Goal: Transaction & Acquisition: Purchase product/service

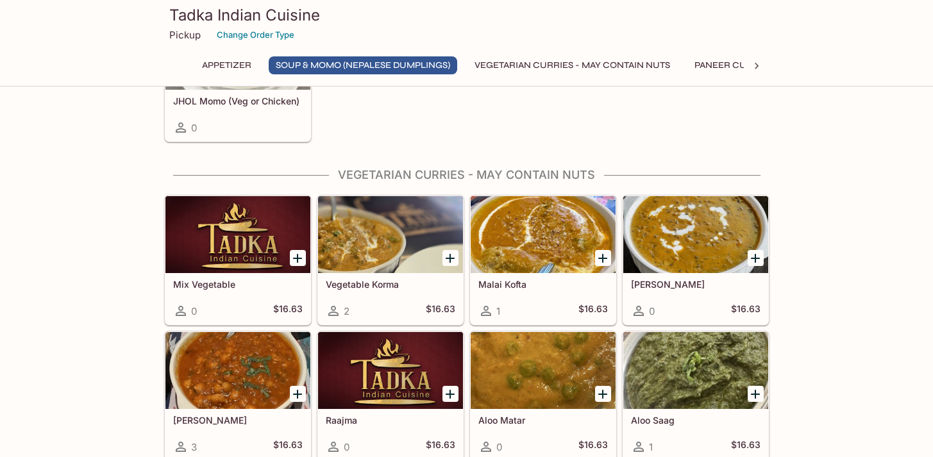
scroll to position [639, 0]
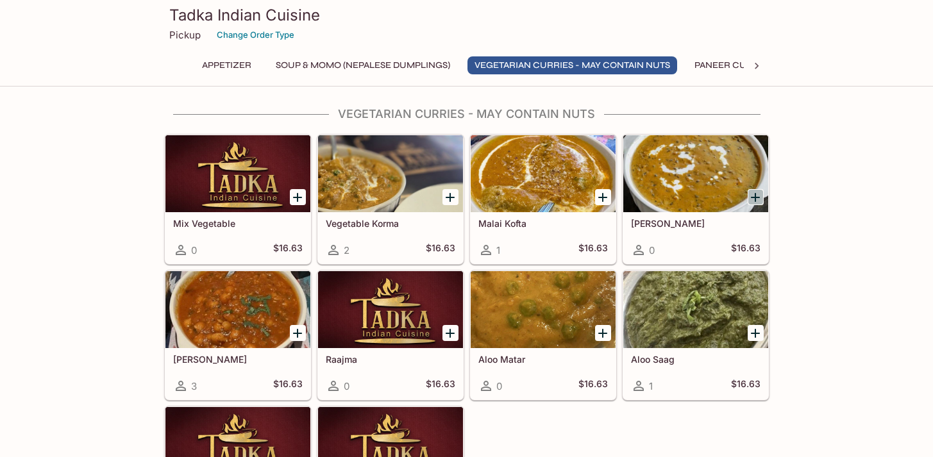
click at [760, 197] on icon "Add Daal Makhani" at bounding box center [754, 197] width 15 height 15
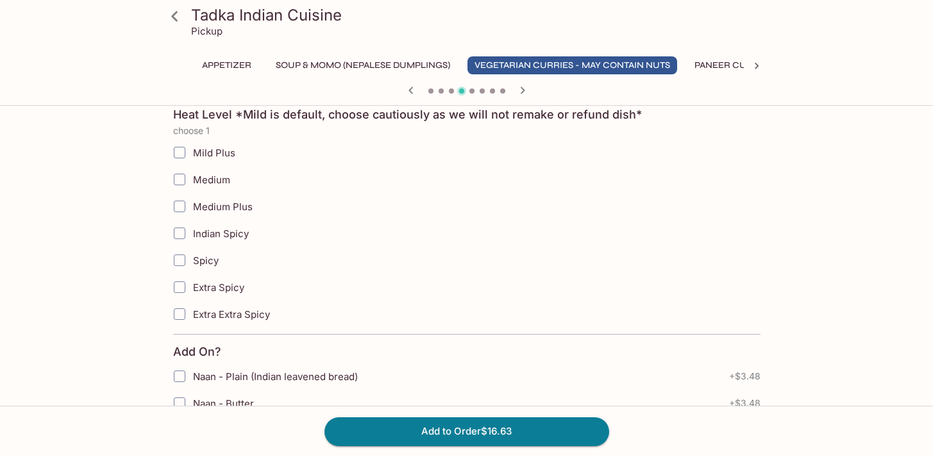
scroll to position [242, 0]
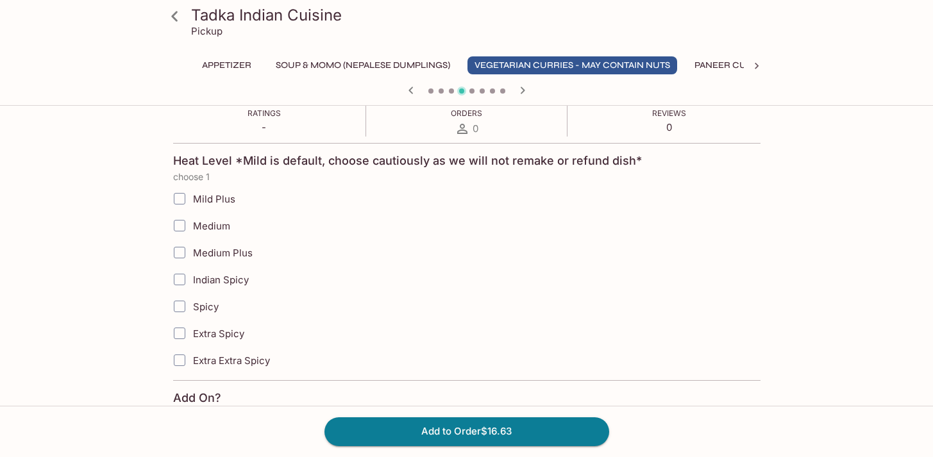
click at [179, 225] on input "Medium" at bounding box center [180, 226] width 26 height 26
click at [177, 226] on input "Medium" at bounding box center [180, 226] width 26 height 26
click at [181, 224] on input "Medium" at bounding box center [180, 226] width 26 height 26
checkbox input "false"
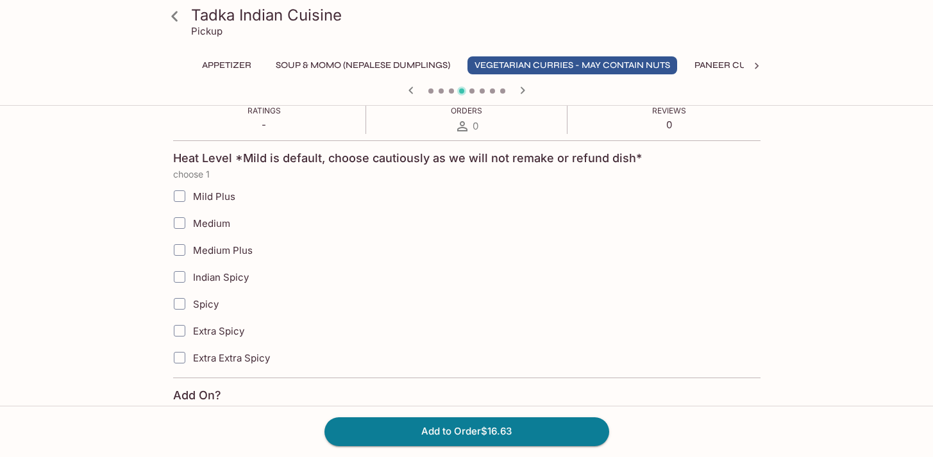
scroll to position [242, 0]
click at [176, 196] on input "Mild Plus" at bounding box center [180, 198] width 26 height 26
click at [183, 221] on input "Medium" at bounding box center [180, 225] width 26 height 26
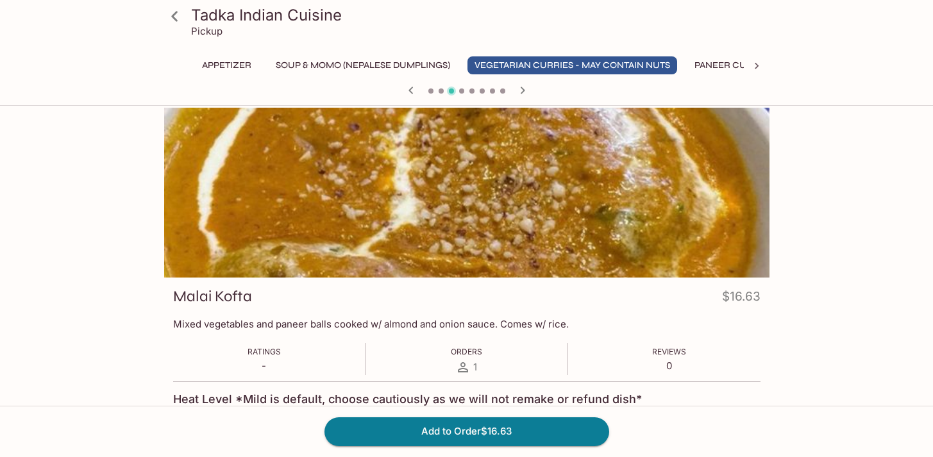
scroll to position [0, 0]
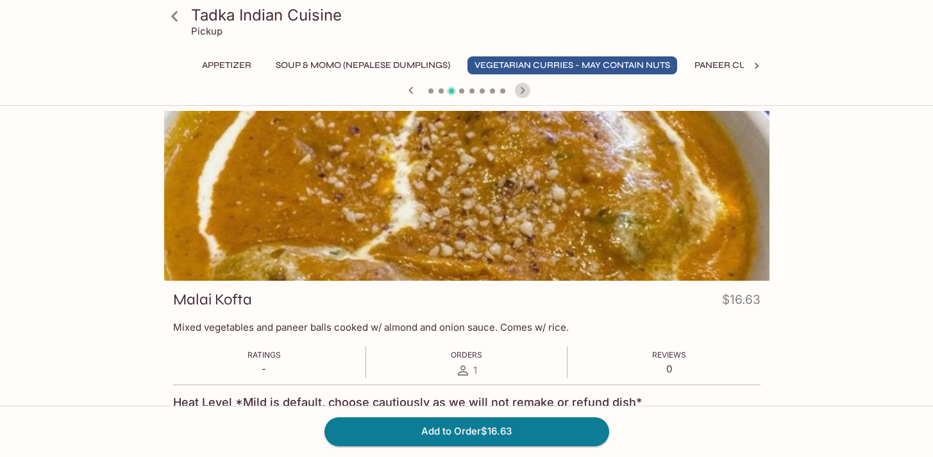
click at [523, 89] on icon "button" at bounding box center [522, 90] width 4 height 7
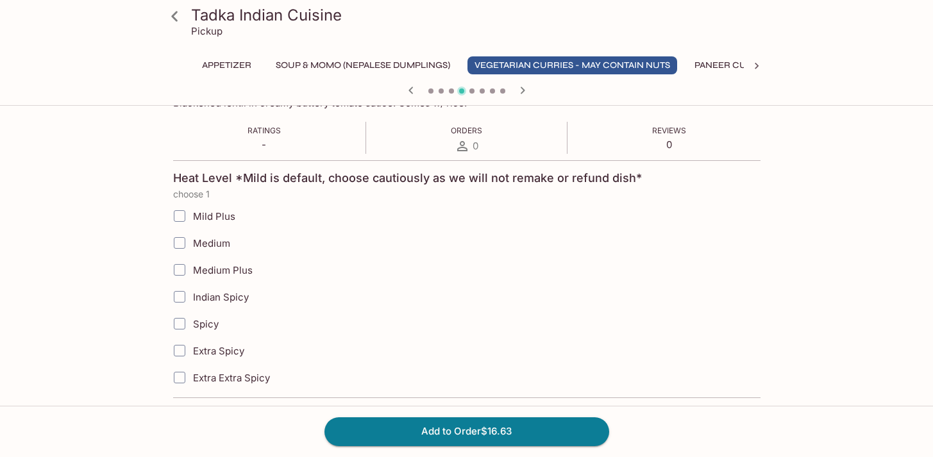
scroll to position [223, 0]
click at [178, 242] on input "Medium" at bounding box center [180, 244] width 26 height 26
click at [202, 247] on span "Medium" at bounding box center [211, 244] width 37 height 12
click at [192, 247] on input "Medium" at bounding box center [180, 244] width 26 height 26
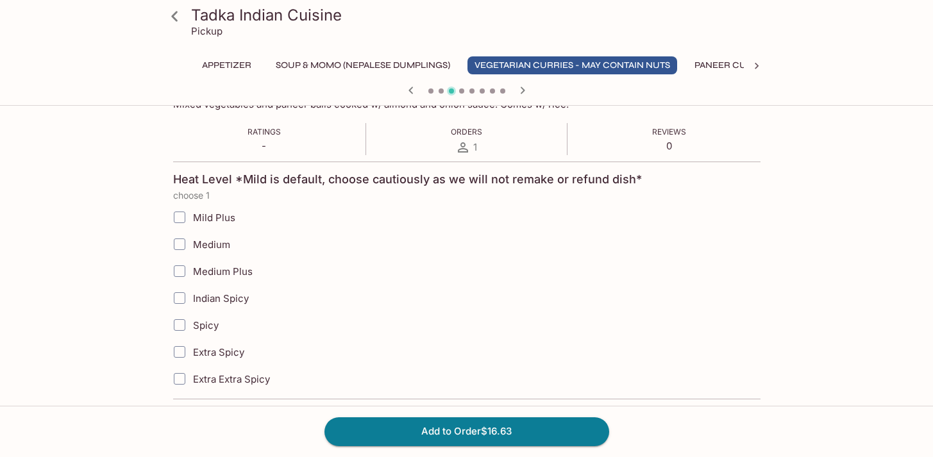
click at [202, 247] on span "Medium" at bounding box center [211, 244] width 37 height 12
click at [192, 247] on input "Medium" at bounding box center [180, 244] width 26 height 26
checkbox input "true"
click at [519, 87] on icon "button" at bounding box center [522, 90] width 15 height 15
click at [180, 301] on input "Indian Spicy" at bounding box center [180, 298] width 26 height 26
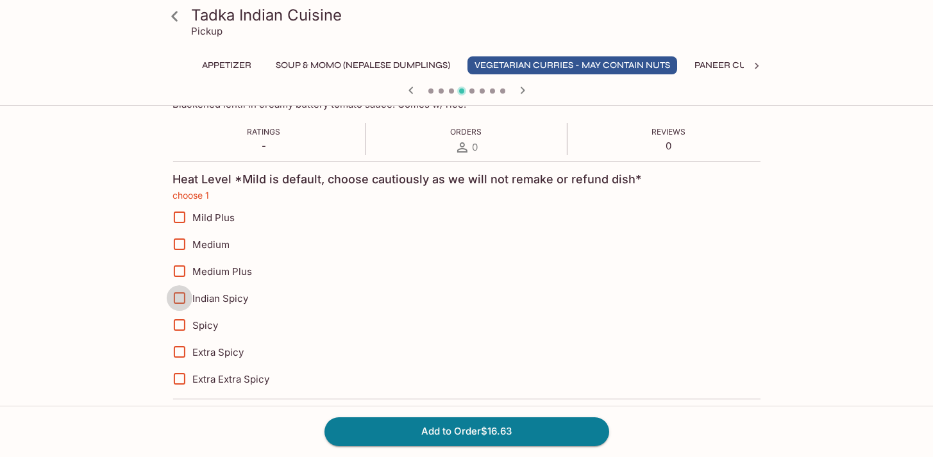
click at [179, 301] on input "Indian Spicy" at bounding box center [179, 298] width 26 height 26
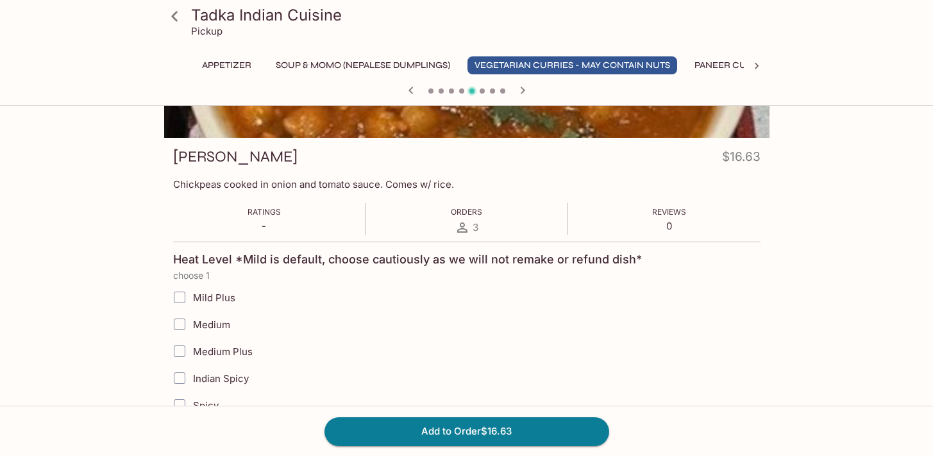
scroll to position [142, 0]
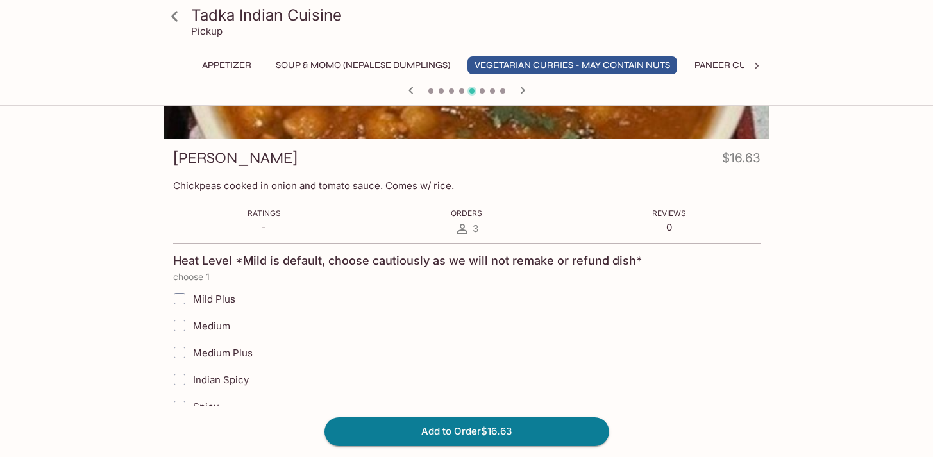
click at [411, 96] on icon "button" at bounding box center [410, 90] width 15 height 15
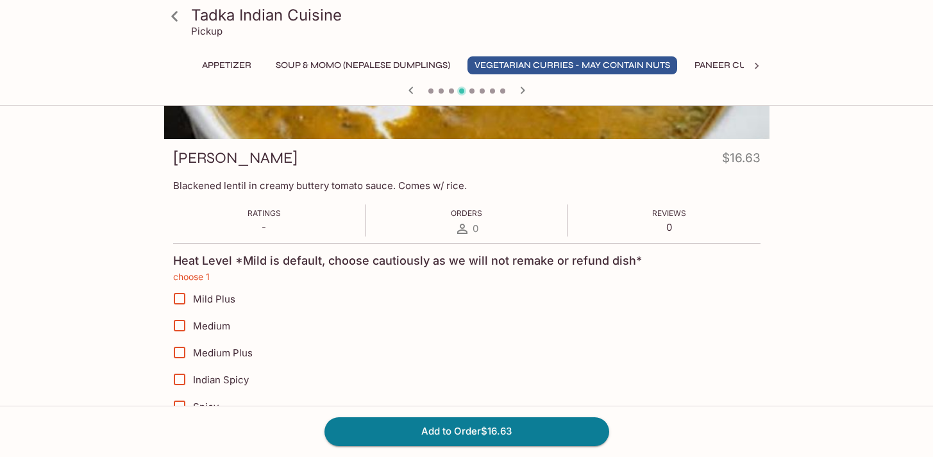
click at [183, 299] on input "Mild Plus" at bounding box center [180, 299] width 26 height 26
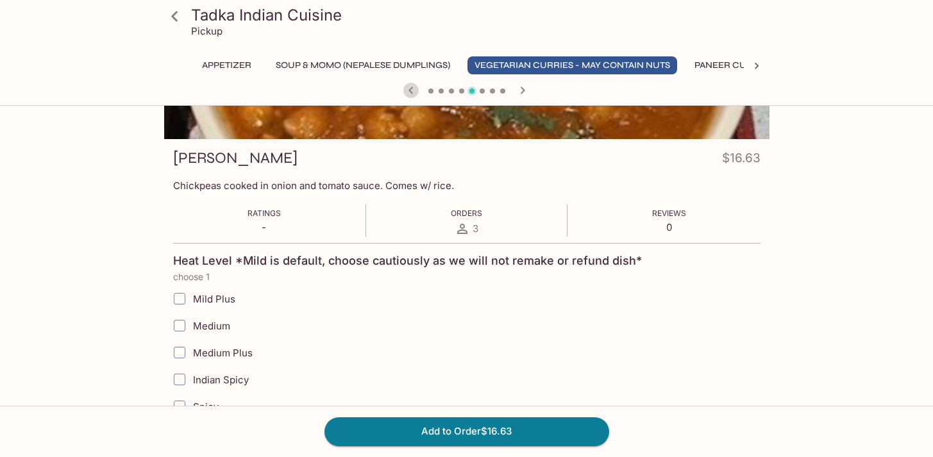
click at [408, 91] on icon "button" at bounding box center [410, 90] width 15 height 15
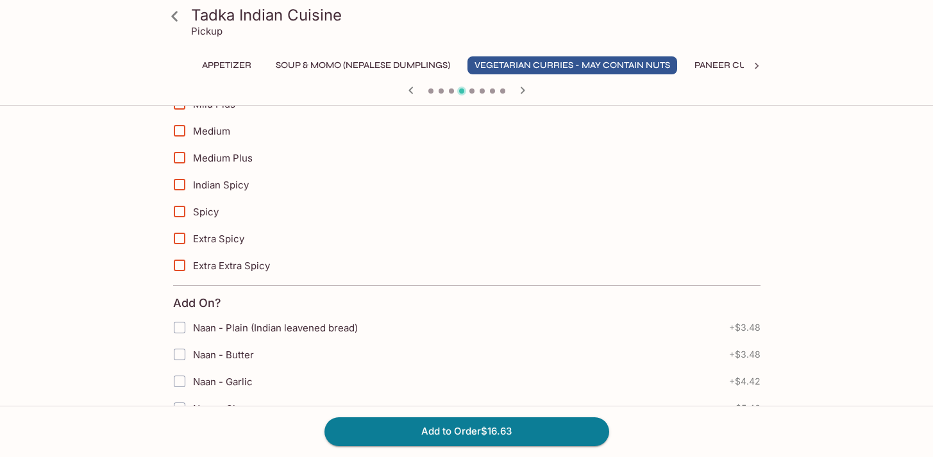
scroll to position [454, 0]
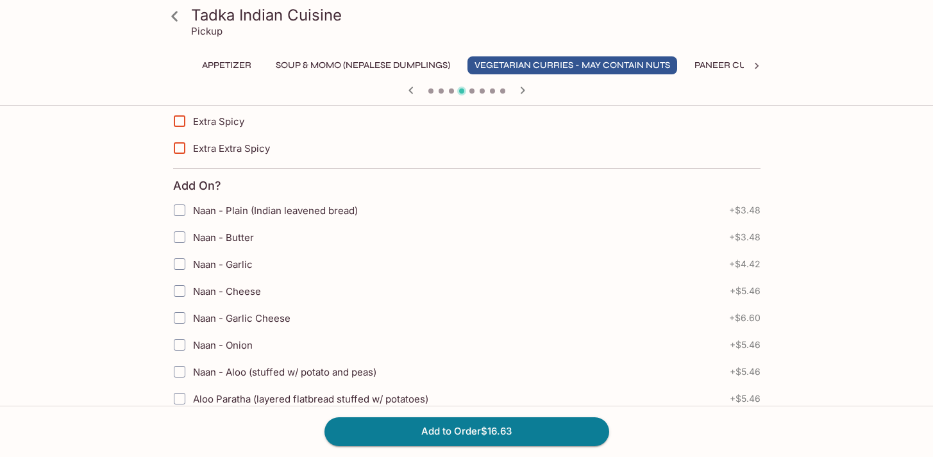
click at [177, 269] on input "Naan - Garlic" at bounding box center [180, 264] width 26 height 26
click at [527, 90] on icon "button" at bounding box center [522, 90] width 15 height 15
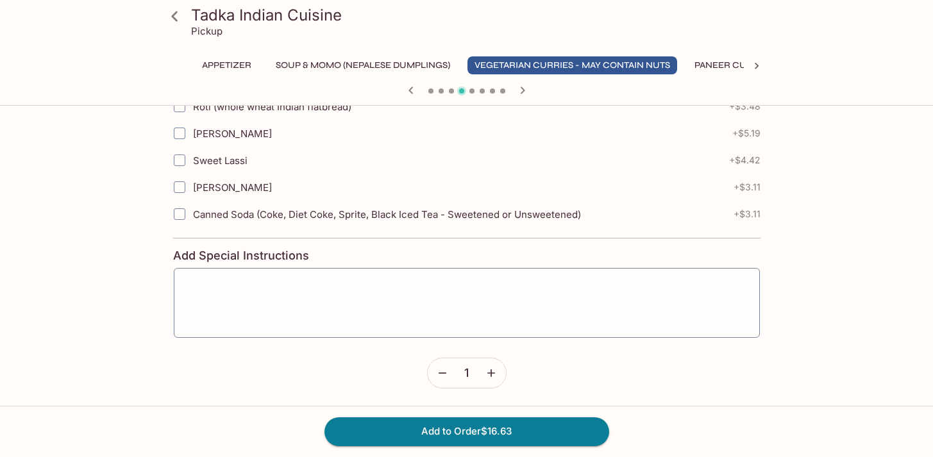
scroll to position [774, 0]
click at [537, 431] on button "Add to Order $16.63" at bounding box center [466, 431] width 285 height 28
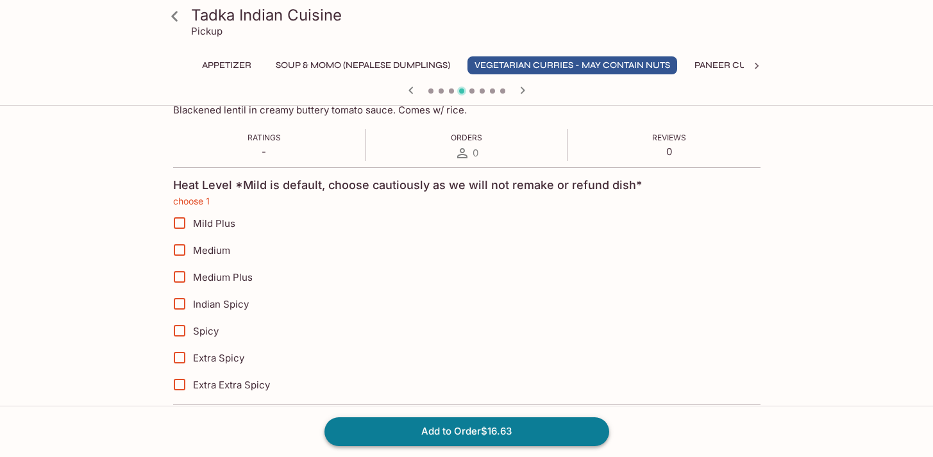
scroll to position [217, 0]
click at [180, 224] on input "Mild Plus" at bounding box center [180, 223] width 26 height 26
click at [432, 434] on button "Add to Order $16.63" at bounding box center [466, 431] width 285 height 28
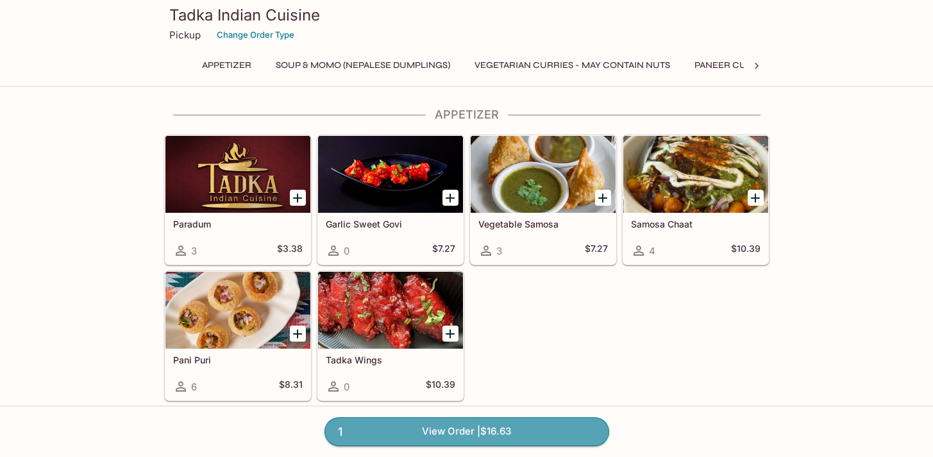
click at [432, 434] on link "1 View Order | $16.63" at bounding box center [466, 431] width 285 height 28
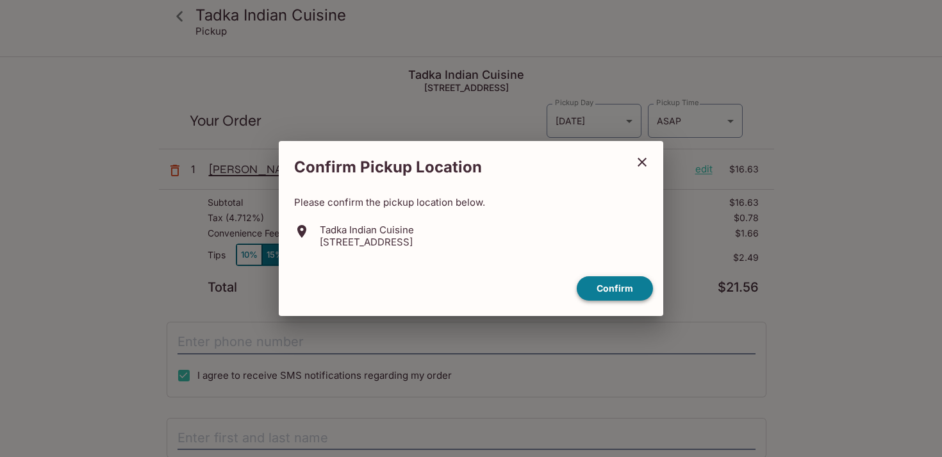
click at [621, 290] on button "Confirm" at bounding box center [615, 288] width 76 height 25
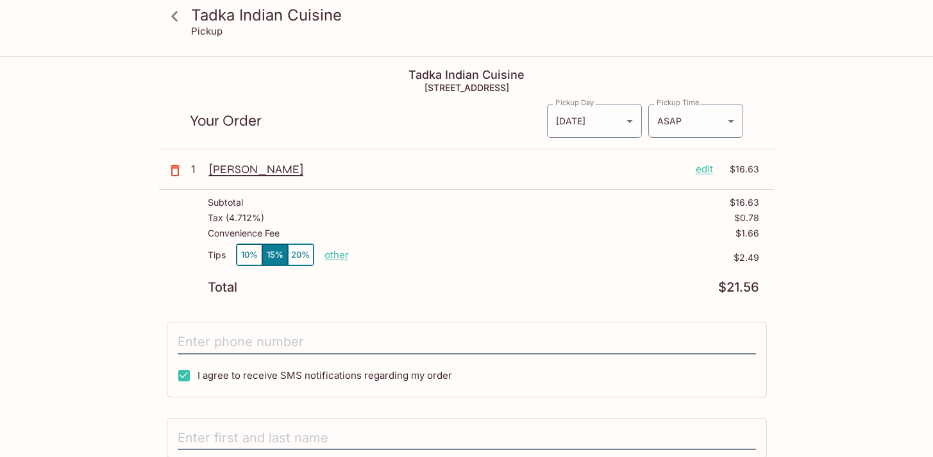
click at [708, 170] on p "edit" at bounding box center [703, 169] width 17 height 14
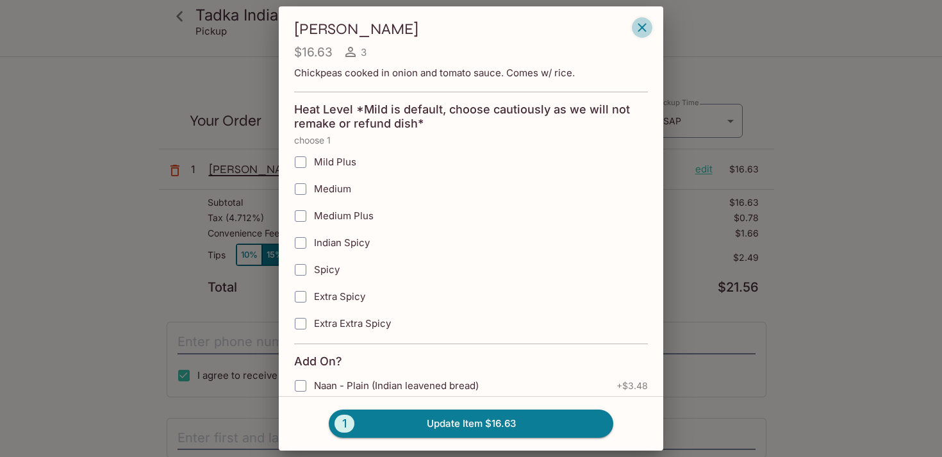
click at [643, 32] on icon "button" at bounding box center [642, 27] width 15 height 15
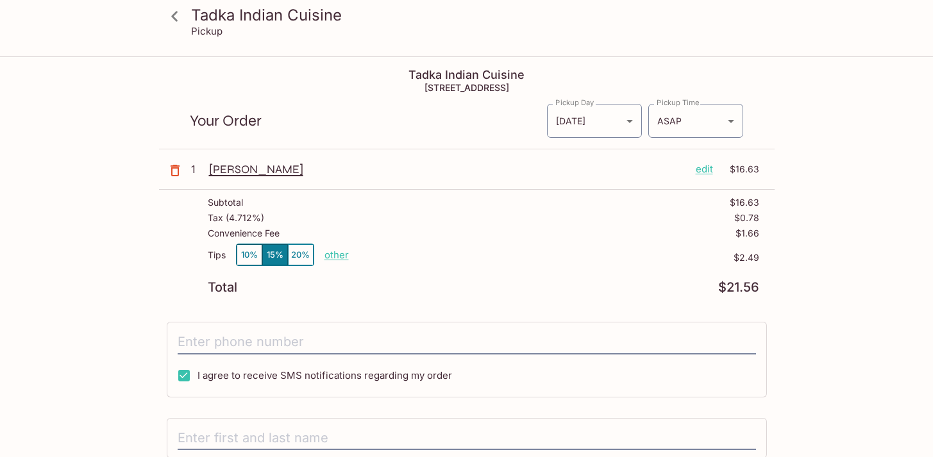
click at [711, 176] on p "edit" at bounding box center [703, 169] width 17 height 14
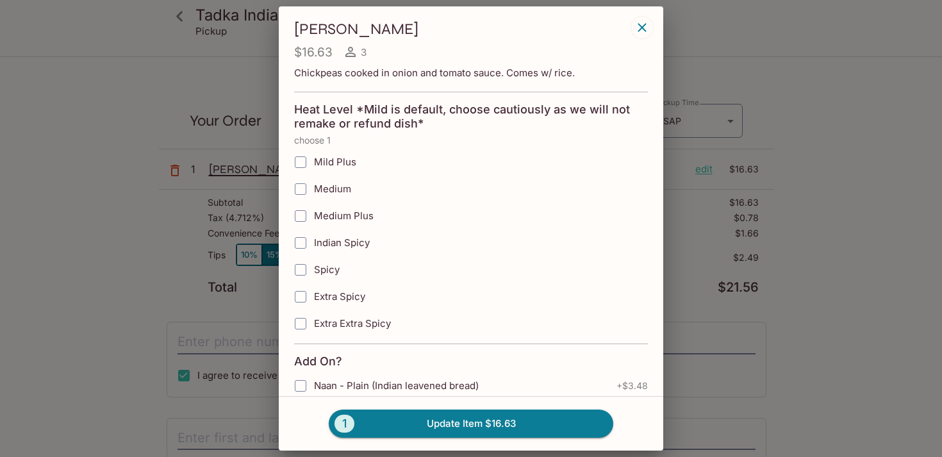
click at [361, 52] on span "3" at bounding box center [364, 52] width 6 height 12
click at [329, 49] on h4 "$16.63" at bounding box center [313, 52] width 38 height 16
click at [363, 57] on span "3" at bounding box center [364, 52] width 6 height 12
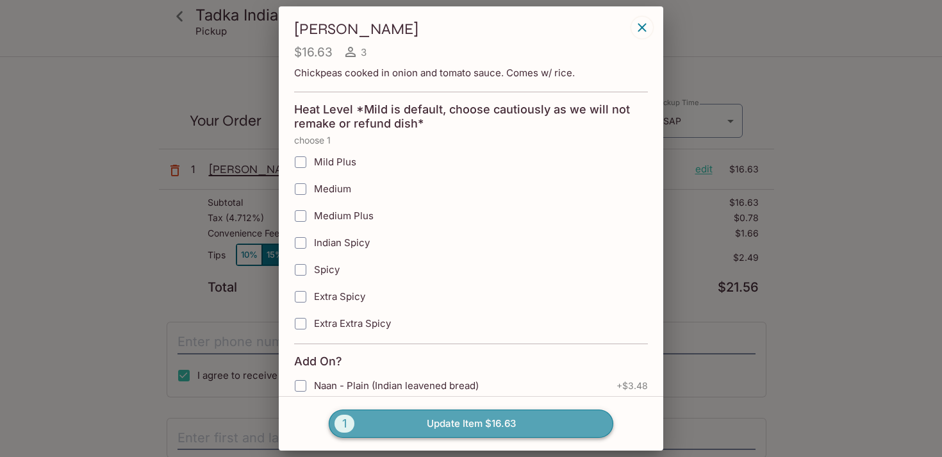
click at [400, 427] on button "1 Update Item $16.63" at bounding box center [471, 424] width 285 height 28
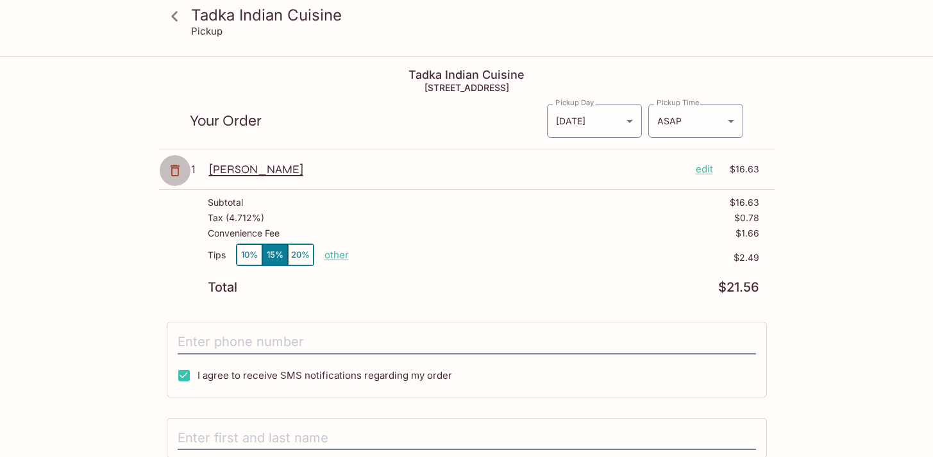
click at [173, 173] on icon "button" at bounding box center [174, 170] width 15 height 15
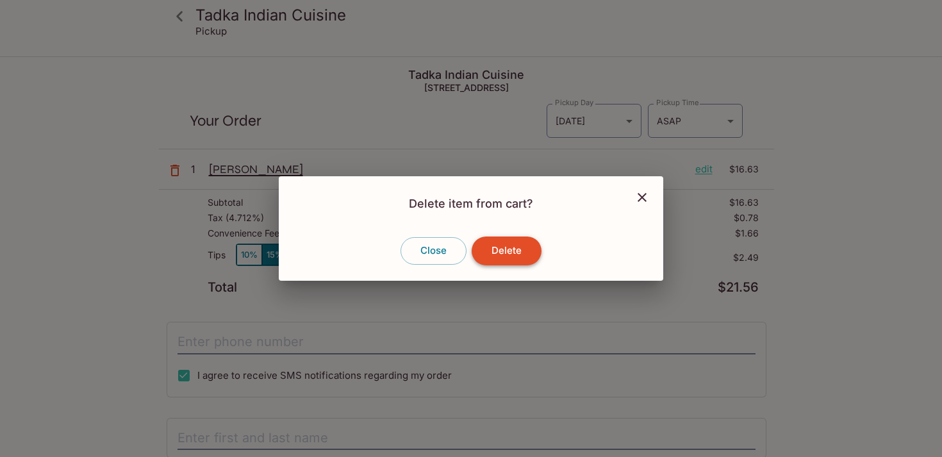
click at [529, 253] on button "Delete" at bounding box center [507, 250] width 70 height 28
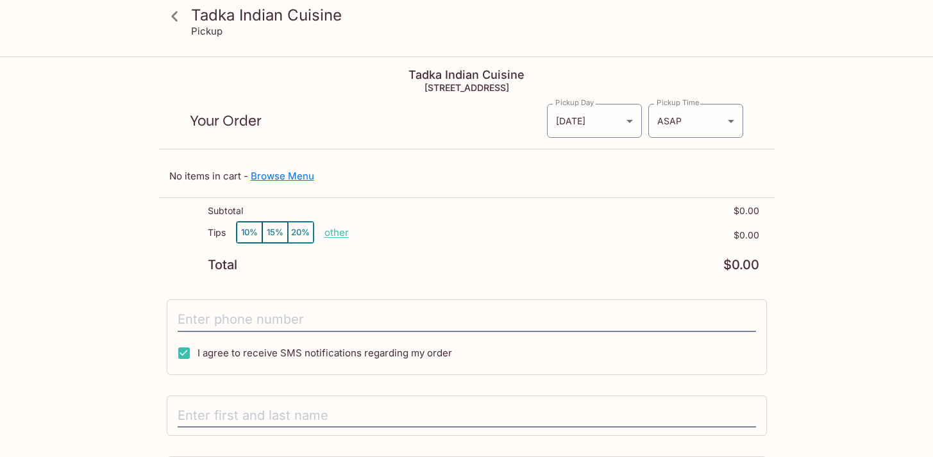
click at [261, 178] on link "Browse Menu" at bounding box center [282, 176] width 63 height 12
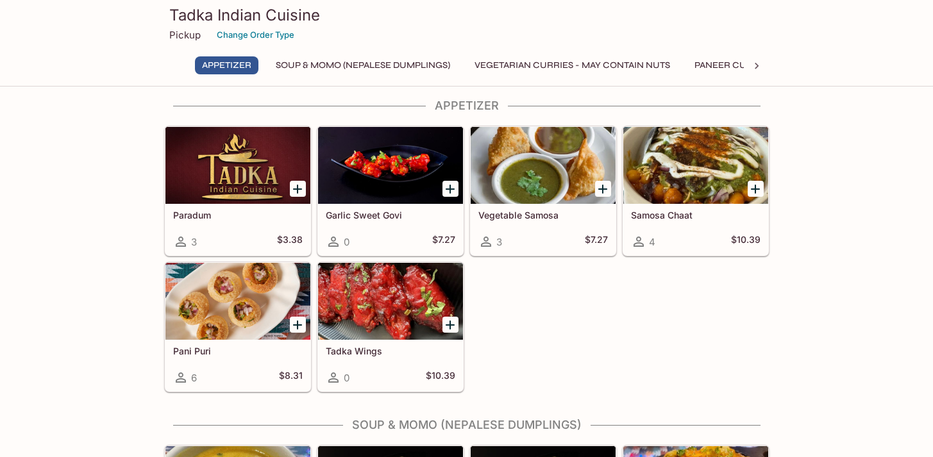
scroll to position [12, 0]
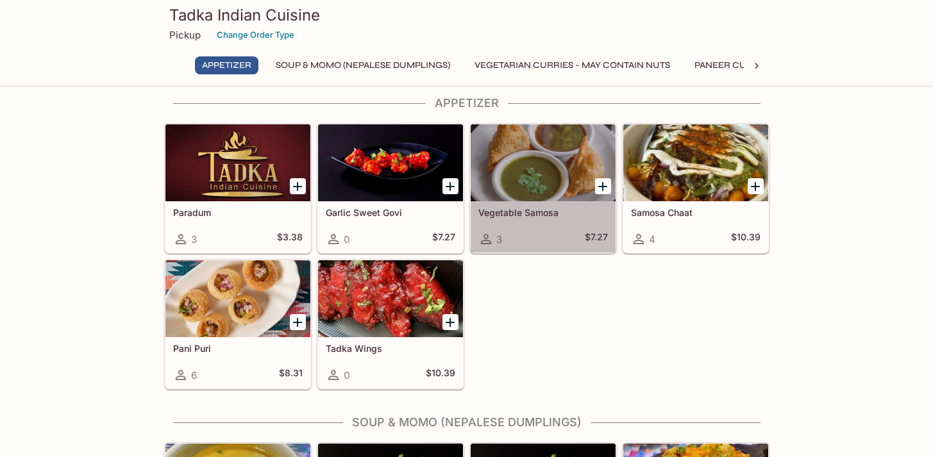
click at [570, 218] on div "Vegetable Samosa 3 $7.27" at bounding box center [542, 226] width 145 height 51
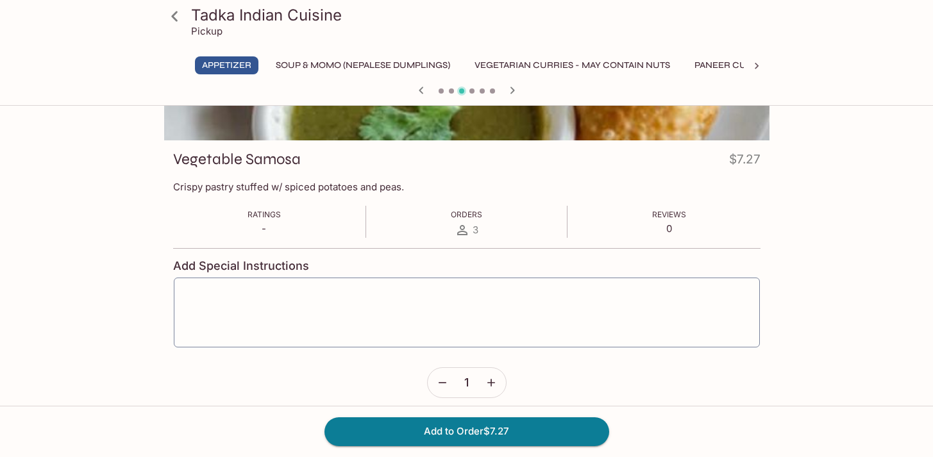
scroll to position [163, 0]
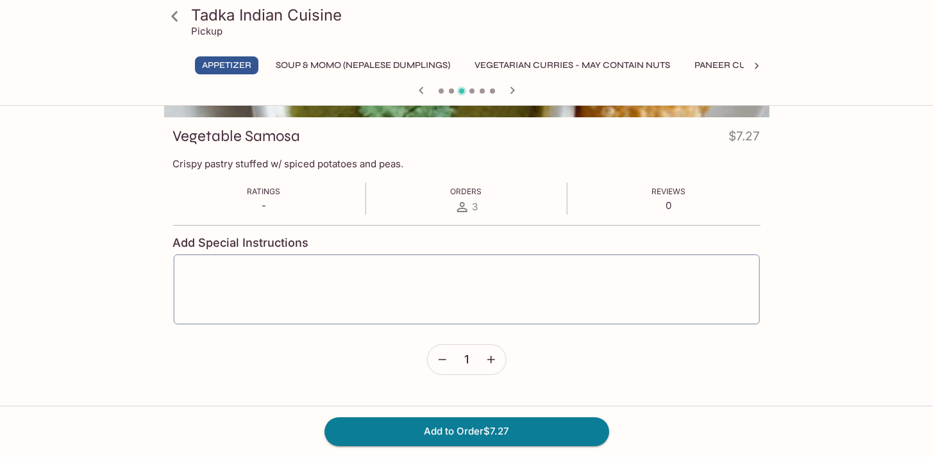
click at [492, 357] on icon "button" at bounding box center [490, 359] width 13 height 13
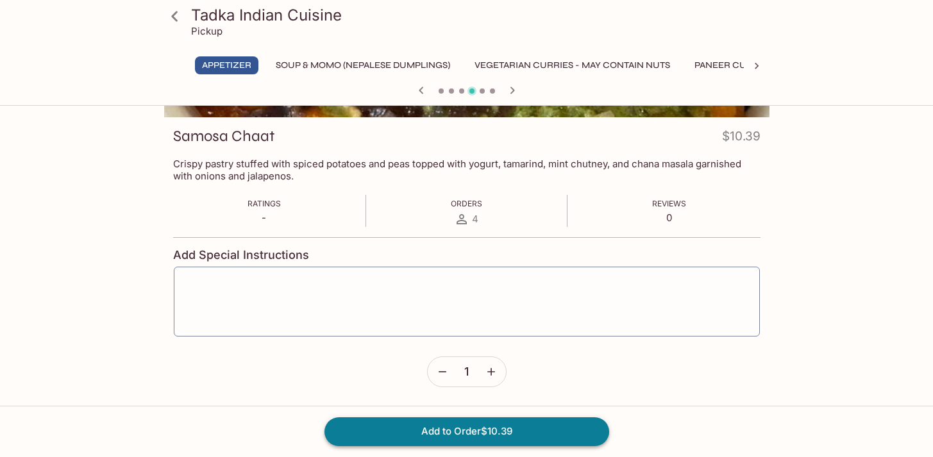
click at [520, 434] on button "Add to Order $10.39" at bounding box center [466, 431] width 285 height 28
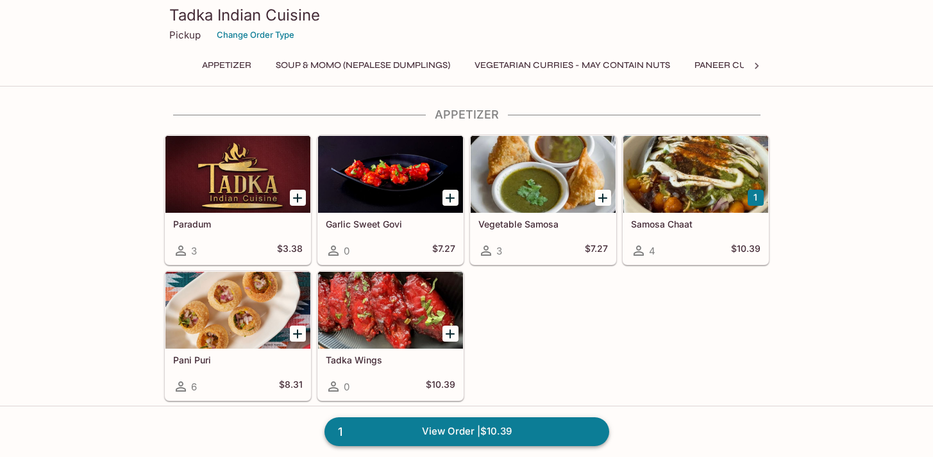
click at [463, 427] on link "1 View Order | $10.39" at bounding box center [466, 431] width 285 height 28
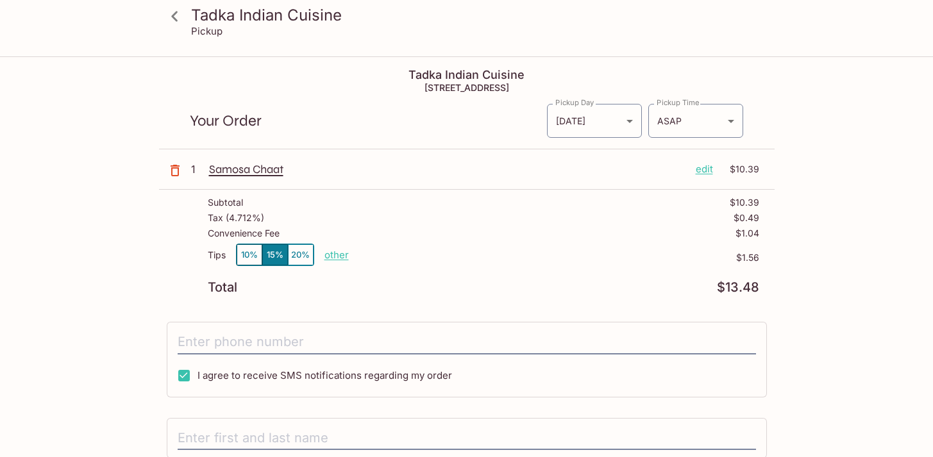
click at [169, 175] on icon "button" at bounding box center [174, 170] width 15 height 15
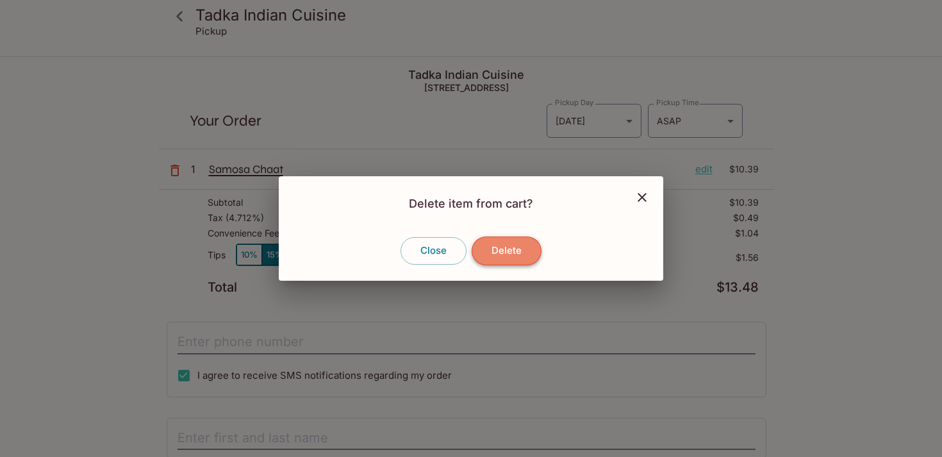
click at [516, 244] on button "Delete" at bounding box center [507, 250] width 70 height 28
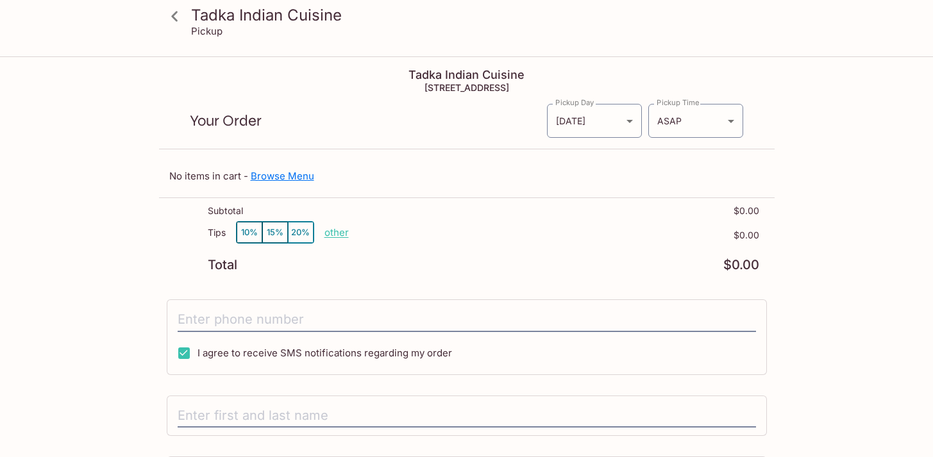
click at [299, 176] on link "Browse Menu" at bounding box center [282, 176] width 63 height 12
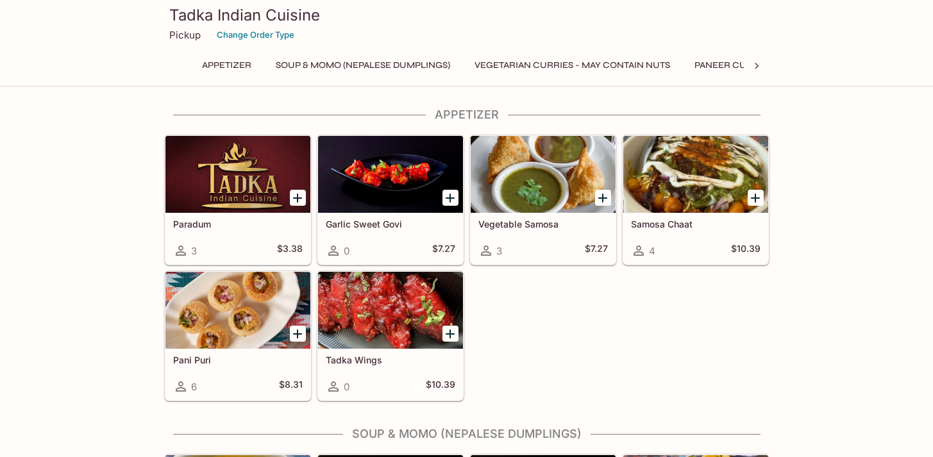
click at [604, 197] on icon "Add Vegetable Samosa" at bounding box center [602, 197] width 15 height 15
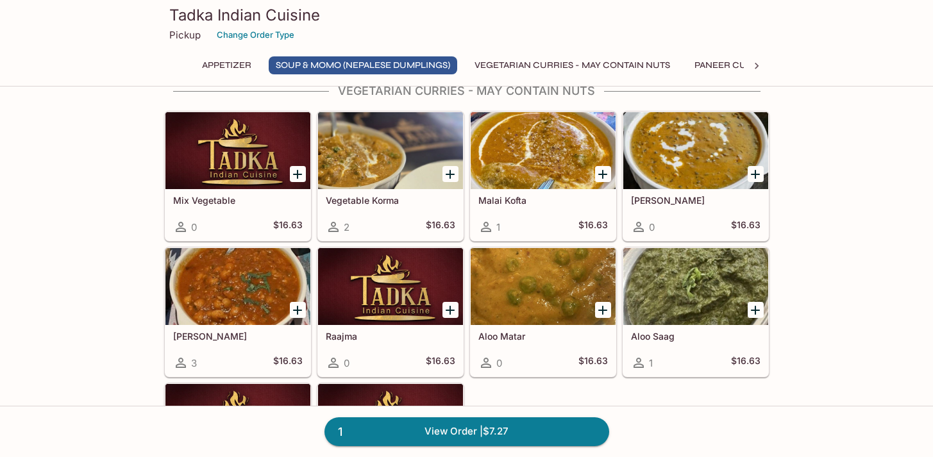
scroll to position [679, 0]
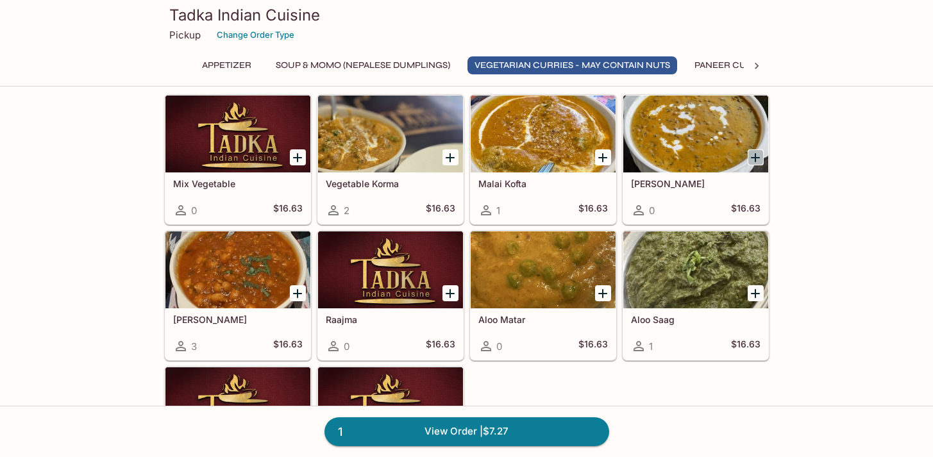
click at [756, 156] on icon "Add Daal Makhani" at bounding box center [755, 157] width 9 height 9
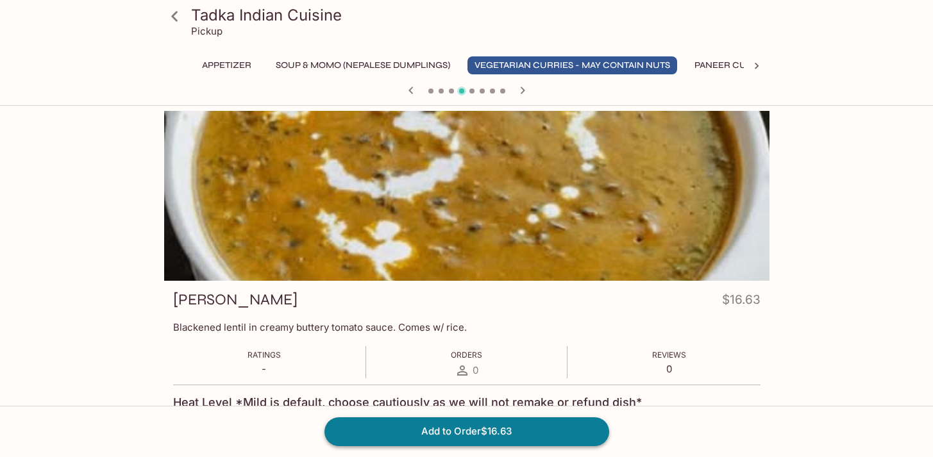
click at [526, 436] on button "Add to Order $16.63" at bounding box center [466, 431] width 285 height 28
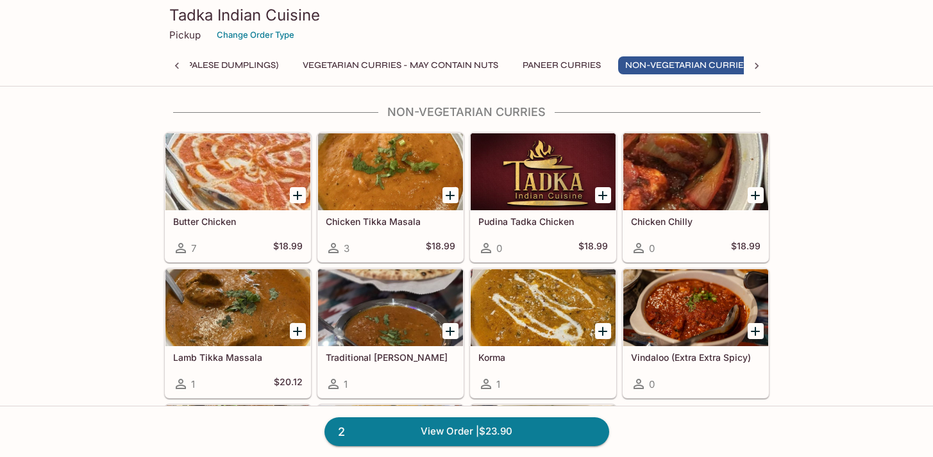
scroll to position [0, 189]
click at [448, 196] on icon "Add Chicken Tikka Masala" at bounding box center [449, 195] width 15 height 15
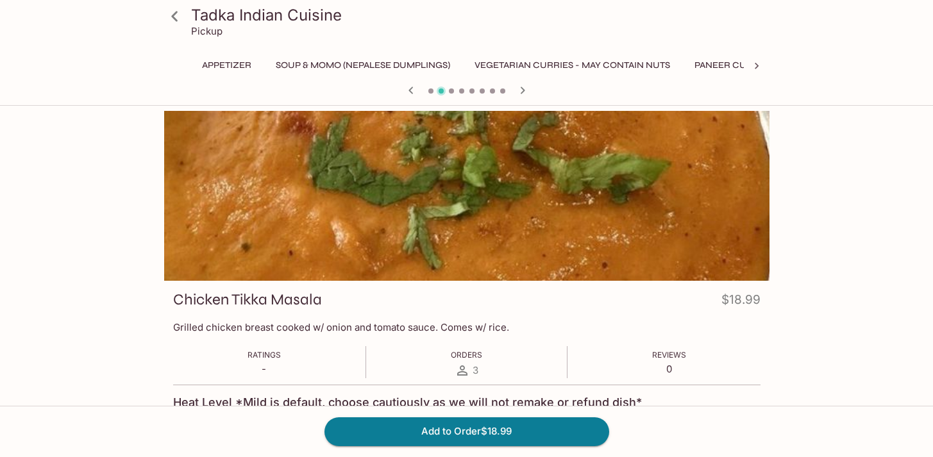
scroll to position [0, 189]
click at [521, 425] on button "Add to Order $18.99" at bounding box center [466, 431] width 285 height 28
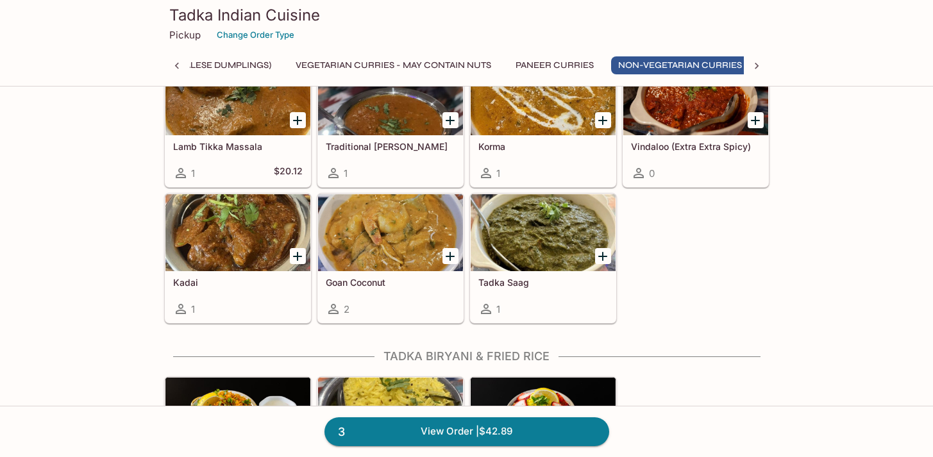
scroll to position [0, 189]
click at [603, 259] on icon "Add Tadka Saag" at bounding box center [602, 256] width 15 height 15
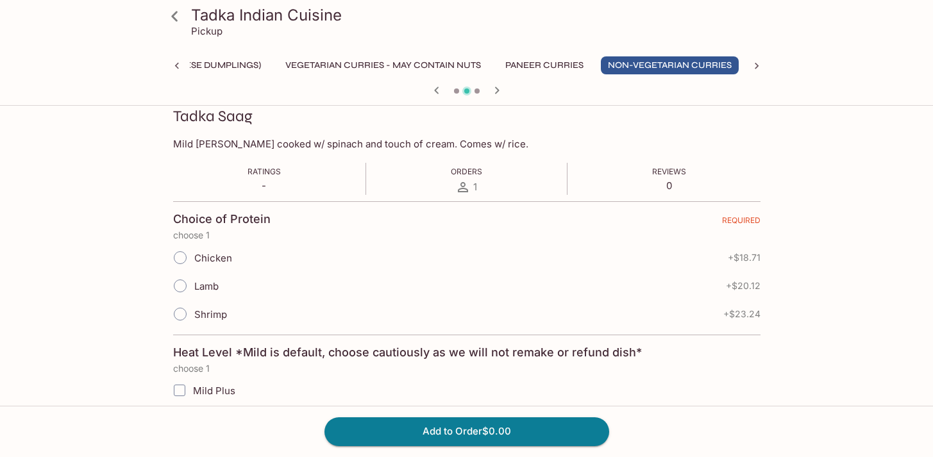
scroll to position [179, 0]
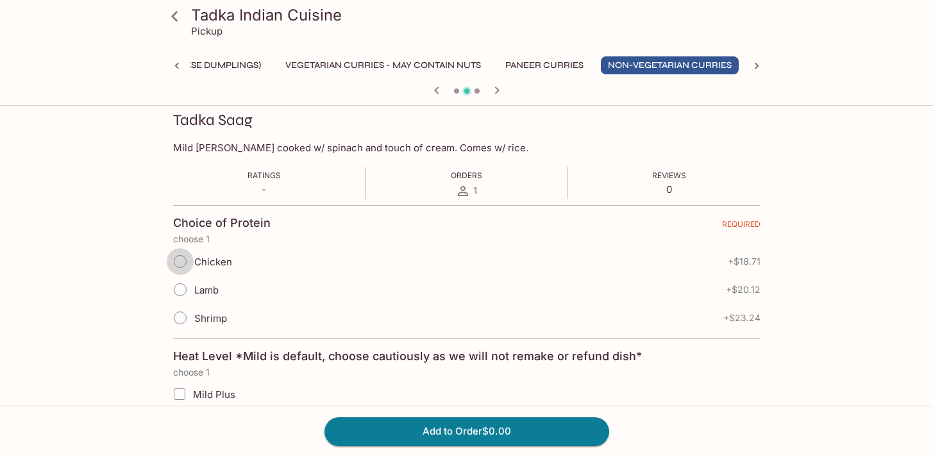
click at [179, 260] on input "Chicken" at bounding box center [180, 261] width 27 height 27
radio input "true"
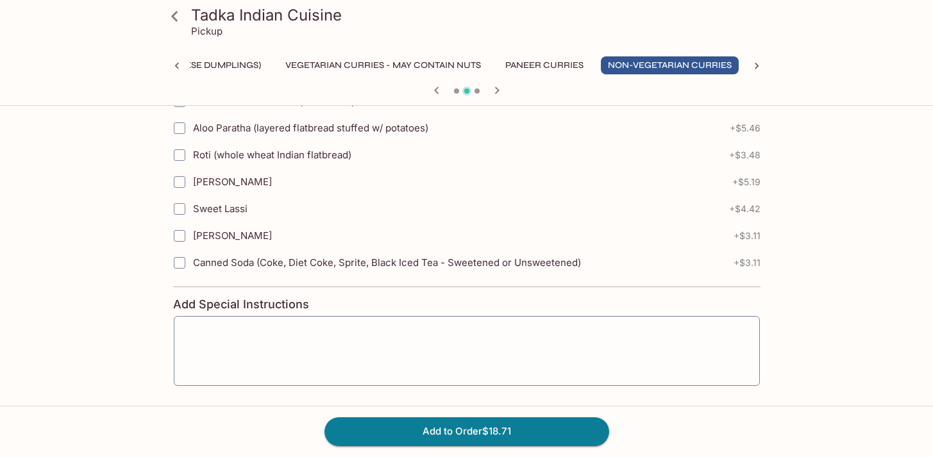
scroll to position [885, 0]
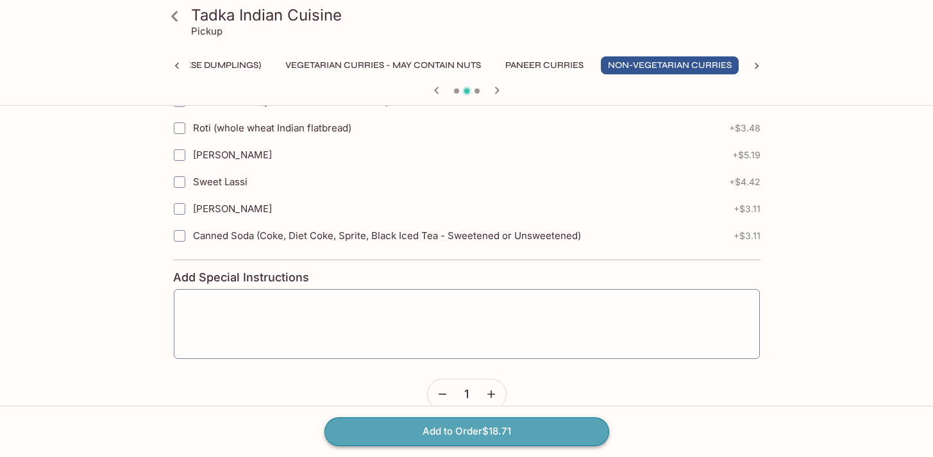
click at [563, 436] on button "Add to Order $18.71" at bounding box center [466, 431] width 285 height 28
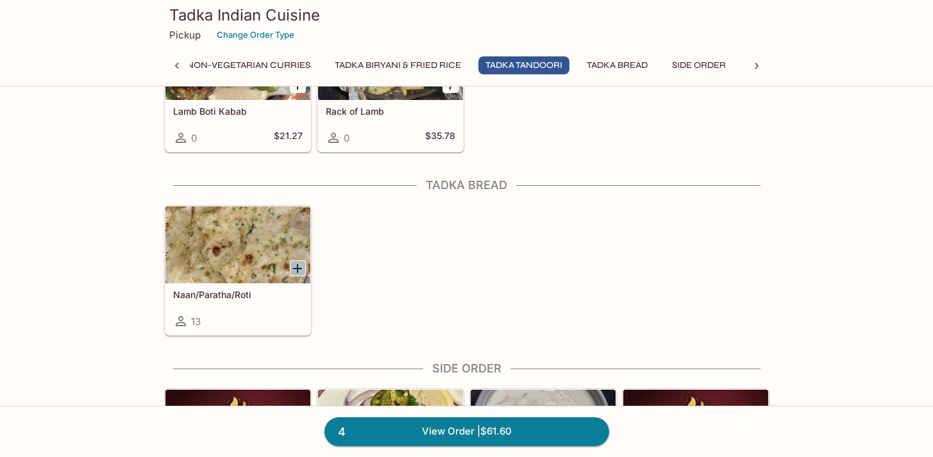
click at [299, 269] on icon "Add Naan/Paratha/Roti" at bounding box center [297, 268] width 15 height 15
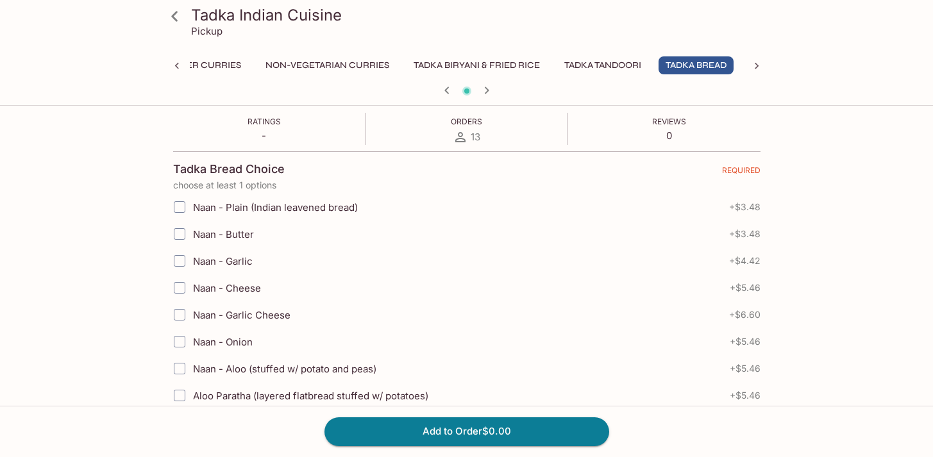
click at [187, 264] on input "Naan - Garlic" at bounding box center [180, 261] width 26 height 26
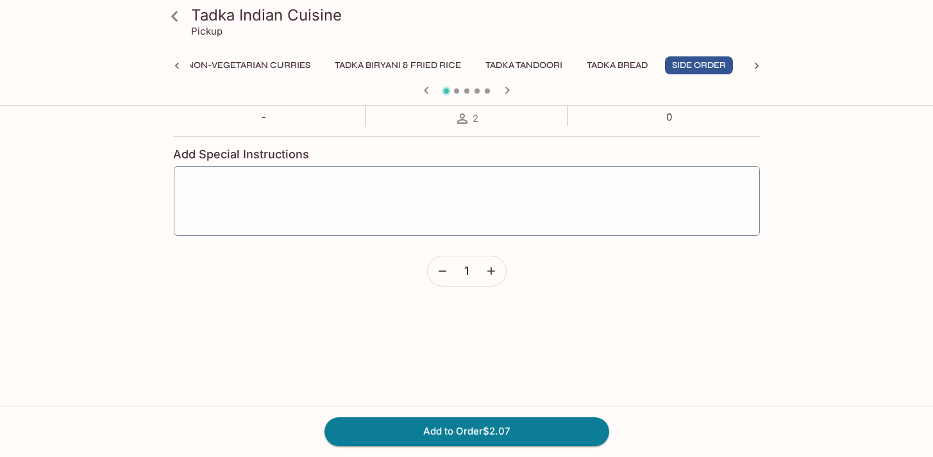
click at [495, 274] on icon "button" at bounding box center [491, 271] width 13 height 13
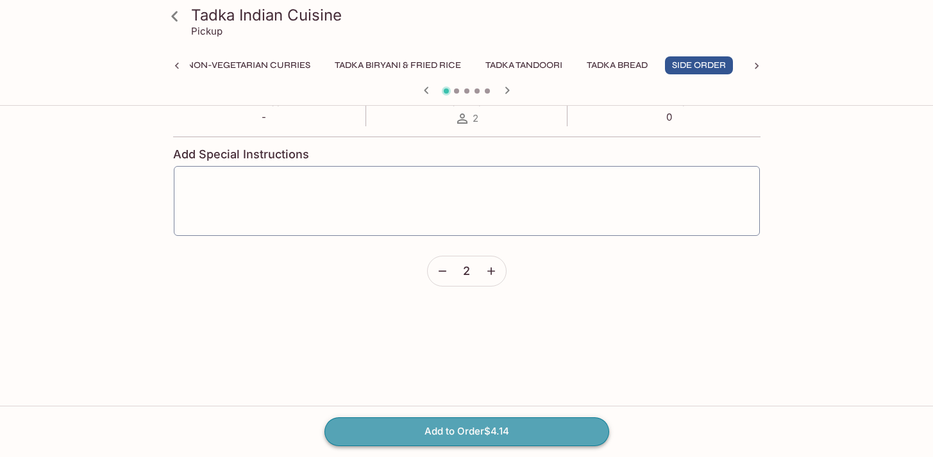
click at [508, 438] on button "Add to Order $4.14" at bounding box center [466, 431] width 285 height 28
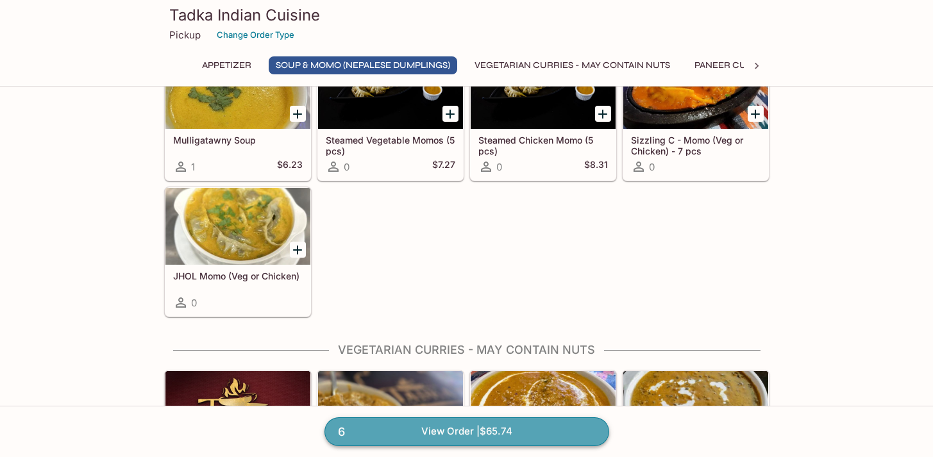
click at [513, 423] on link "6 View Order | $65.74" at bounding box center [466, 431] width 285 height 28
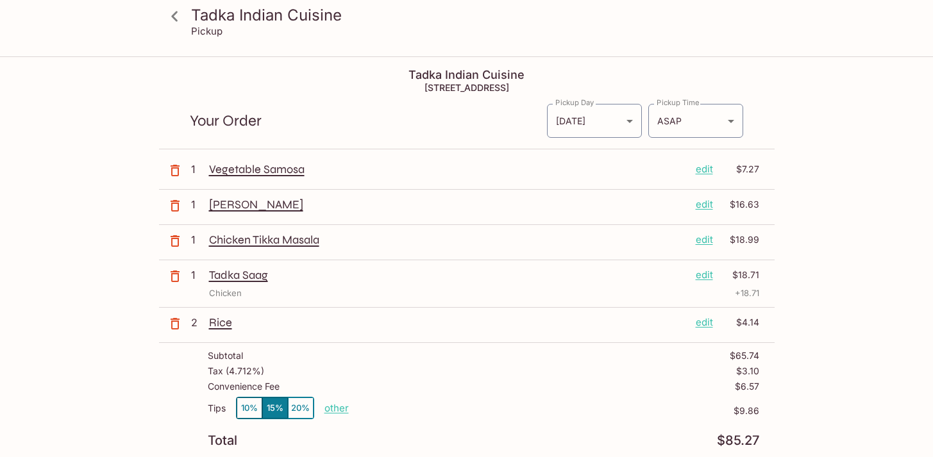
click at [708, 208] on p "edit" at bounding box center [703, 204] width 17 height 14
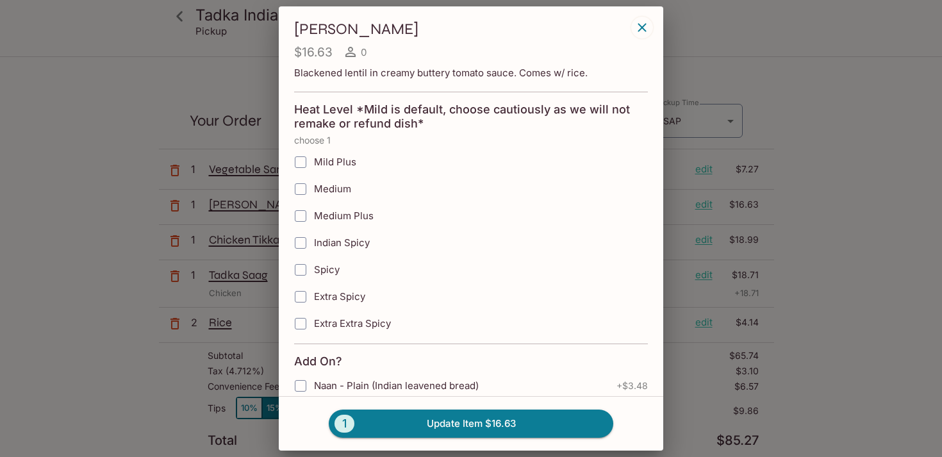
click at [297, 183] on input "Medium" at bounding box center [301, 189] width 26 height 26
checkbox input "true"
click at [467, 431] on button "1 Update Item $16.63" at bounding box center [471, 424] width 285 height 28
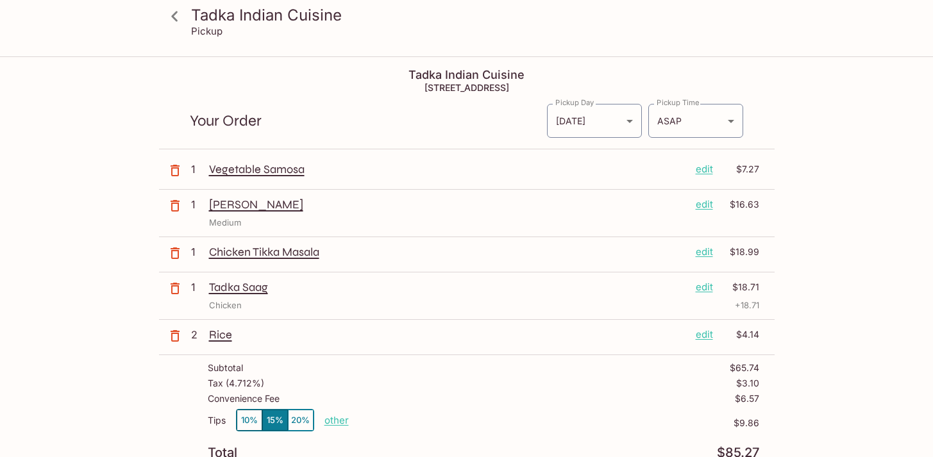
click at [699, 250] on p "edit" at bounding box center [703, 252] width 17 height 14
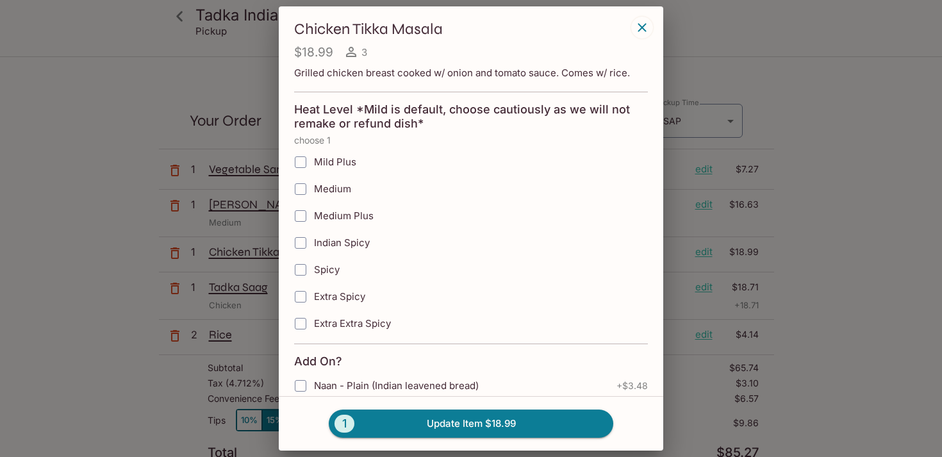
click at [307, 187] on input "Medium" at bounding box center [301, 189] width 26 height 26
checkbox input "true"
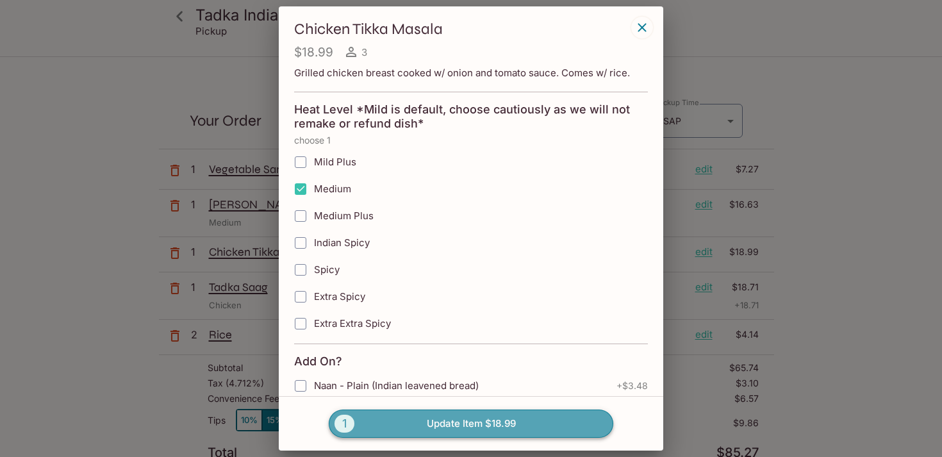
click at [434, 424] on button "1 Update Item $18.99" at bounding box center [471, 424] width 285 height 28
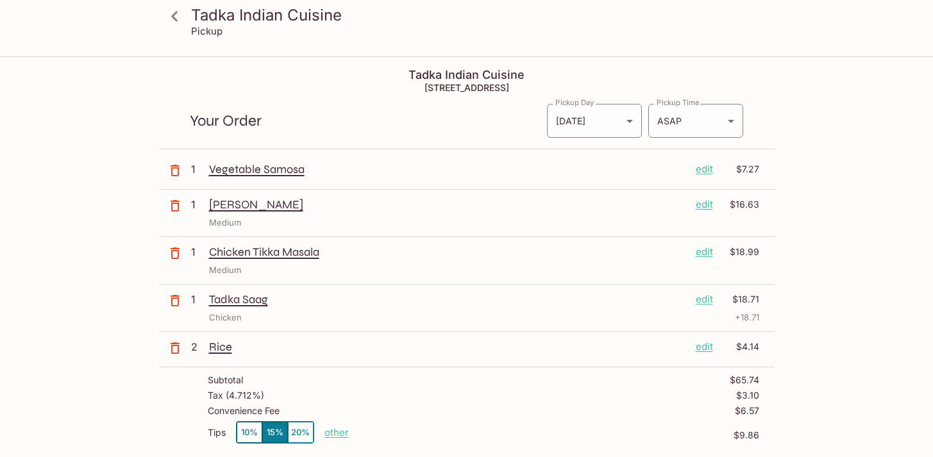
click at [702, 351] on p "edit" at bounding box center [703, 347] width 17 height 14
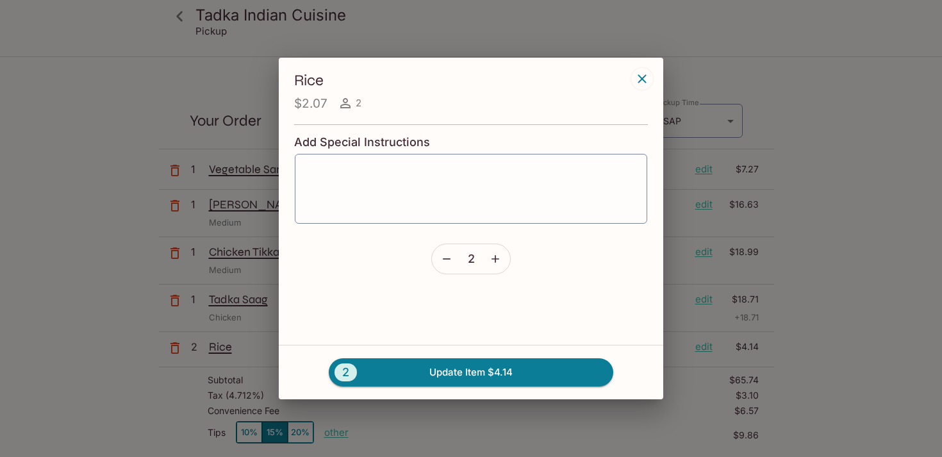
click at [649, 76] on icon "button" at bounding box center [642, 78] width 15 height 15
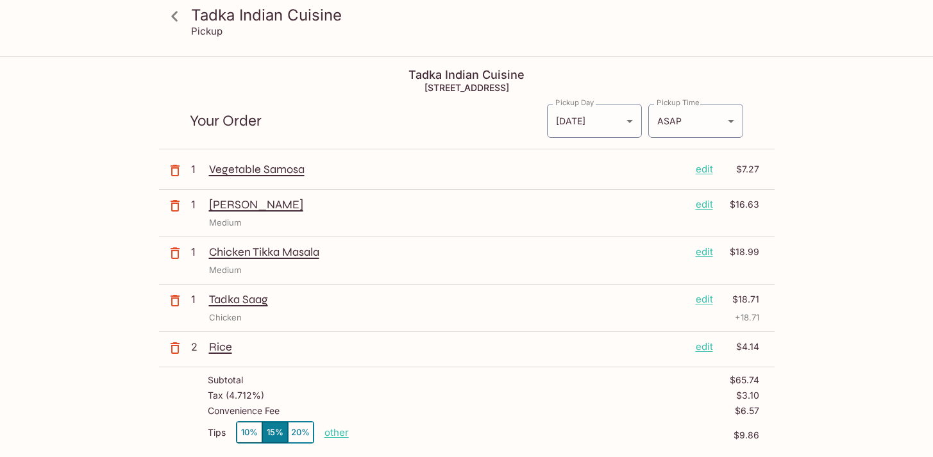
click at [183, 348] on button "button" at bounding box center [175, 348] width 32 height 32
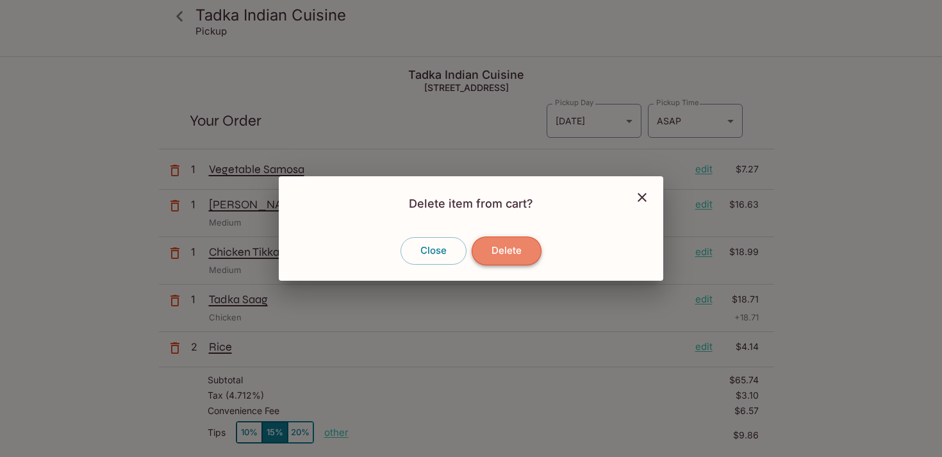
click at [518, 251] on button "Delete" at bounding box center [507, 250] width 70 height 28
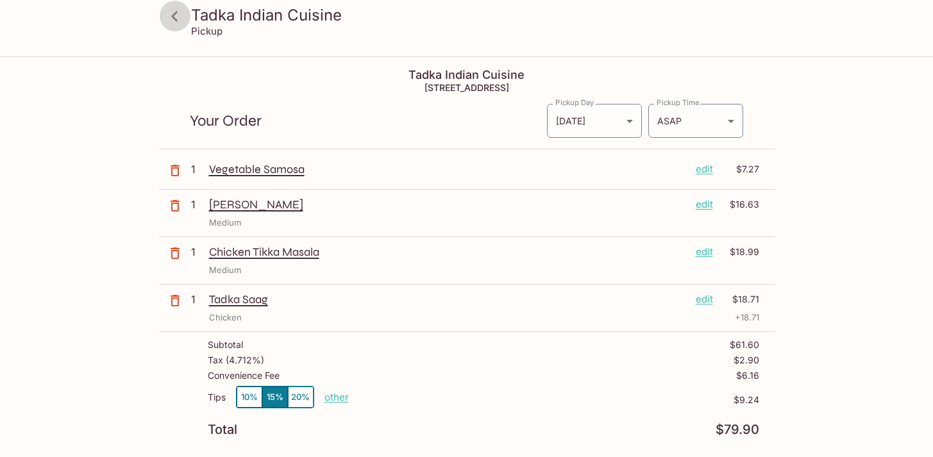
click at [174, 20] on icon at bounding box center [174, 16] width 22 height 22
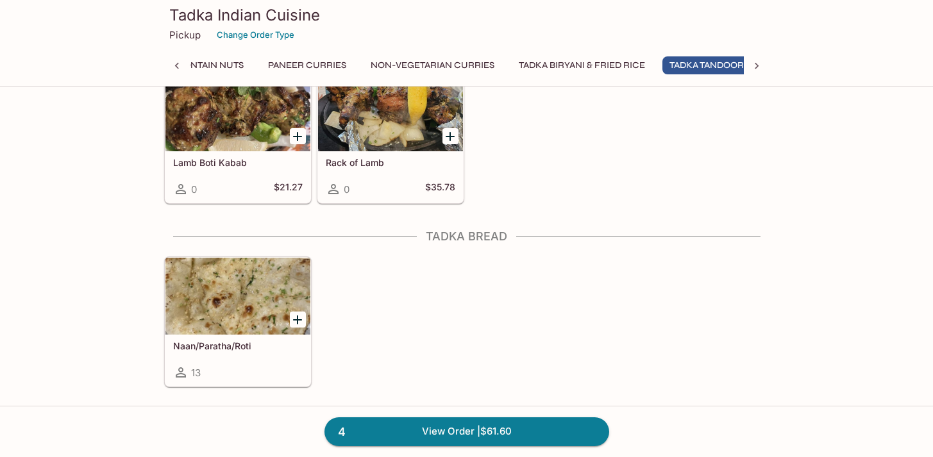
scroll to position [0, 444]
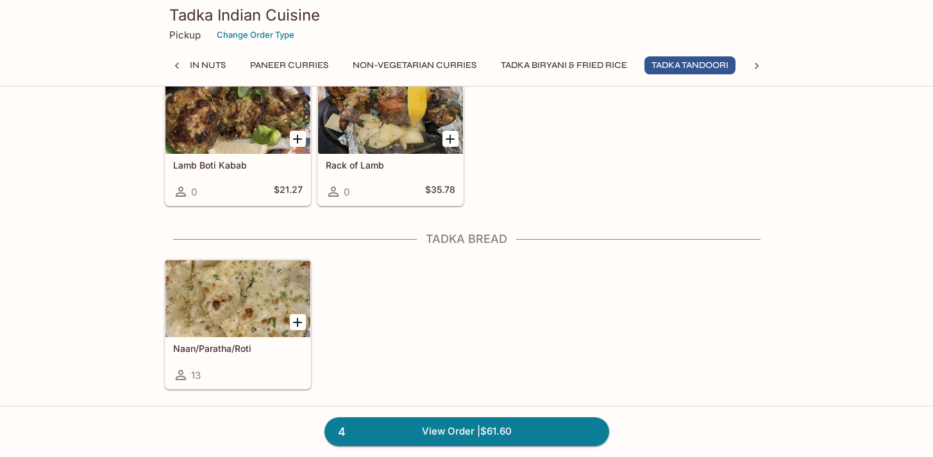
click at [297, 320] on icon "Add Naan/Paratha/Roti" at bounding box center [297, 322] width 9 height 9
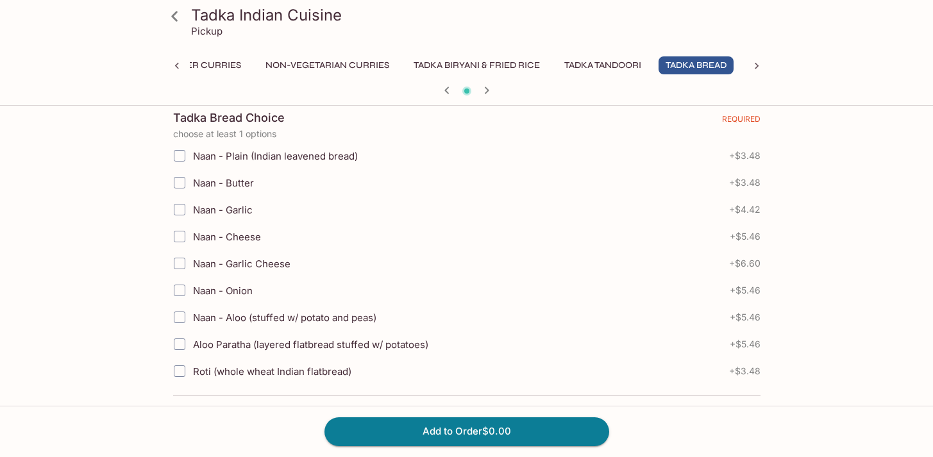
scroll to position [284, 0]
click at [181, 213] on input "Naan - Garlic" at bounding box center [180, 210] width 26 height 26
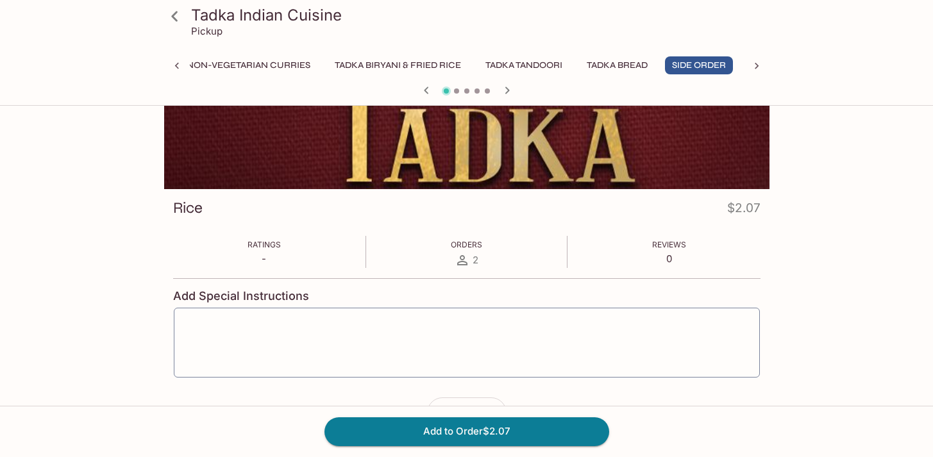
scroll to position [76, 0]
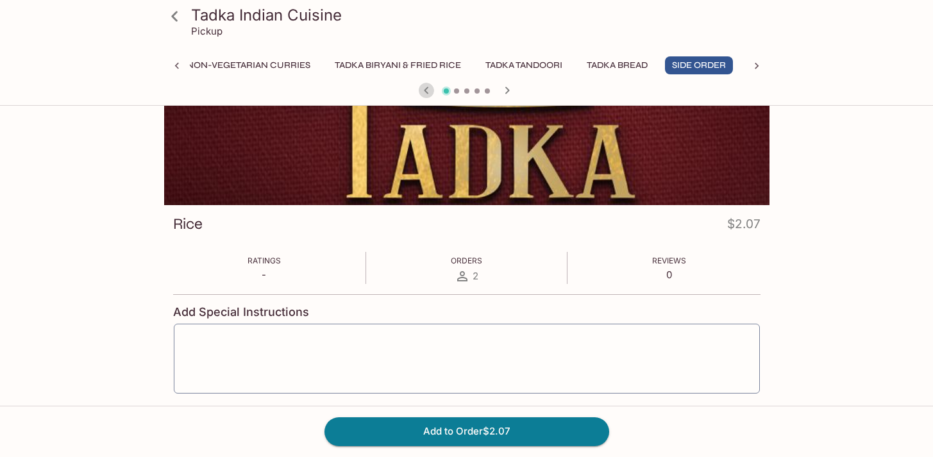
click at [424, 92] on icon "button" at bounding box center [426, 90] width 15 height 15
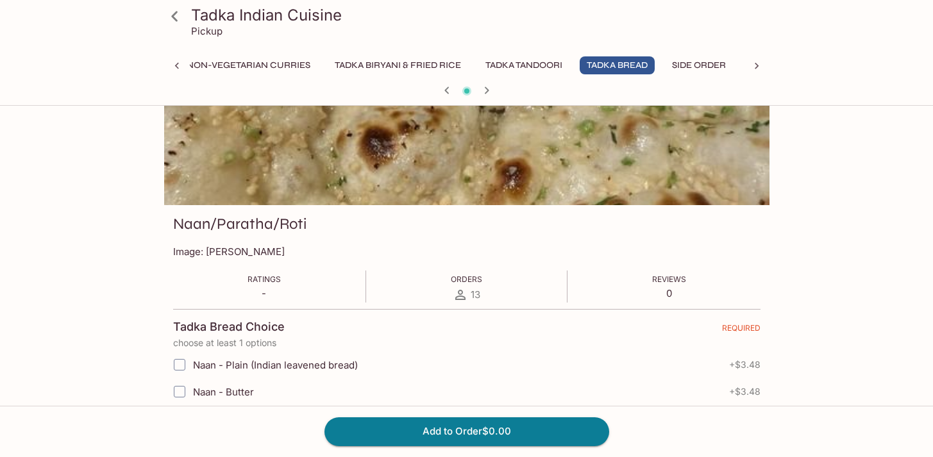
click at [424, 92] on div at bounding box center [466, 91] width 615 height 19
click at [444, 95] on icon "button" at bounding box center [446, 90] width 15 height 15
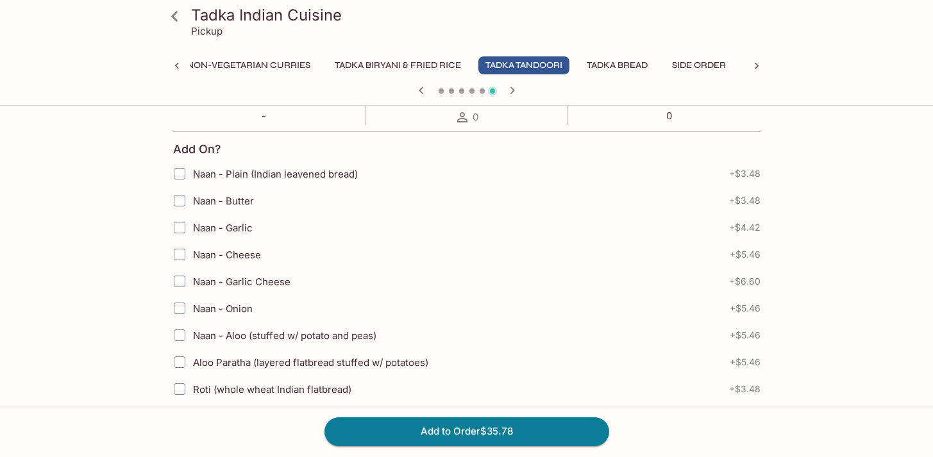
scroll to position [252, 0]
click at [179, 230] on input "Naan - Garlic" at bounding box center [180, 229] width 26 height 26
checkbox input "true"
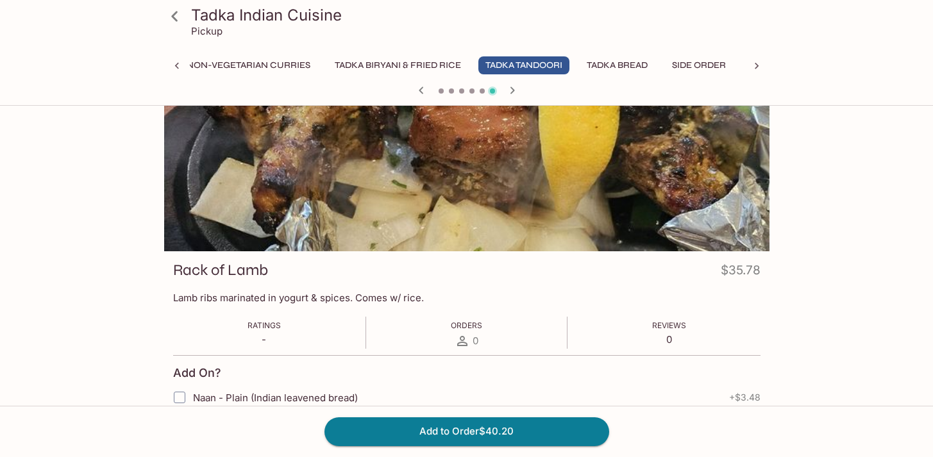
scroll to position [162, 0]
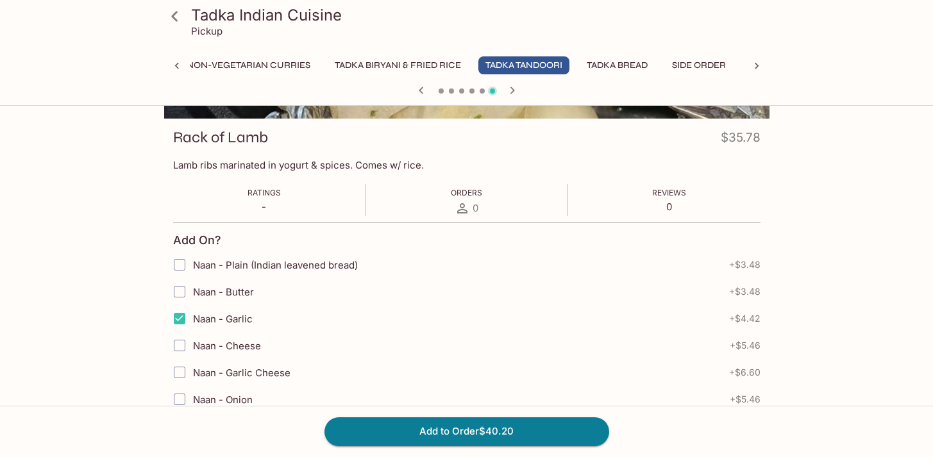
click at [512, 88] on icon "button" at bounding box center [511, 90] width 15 height 15
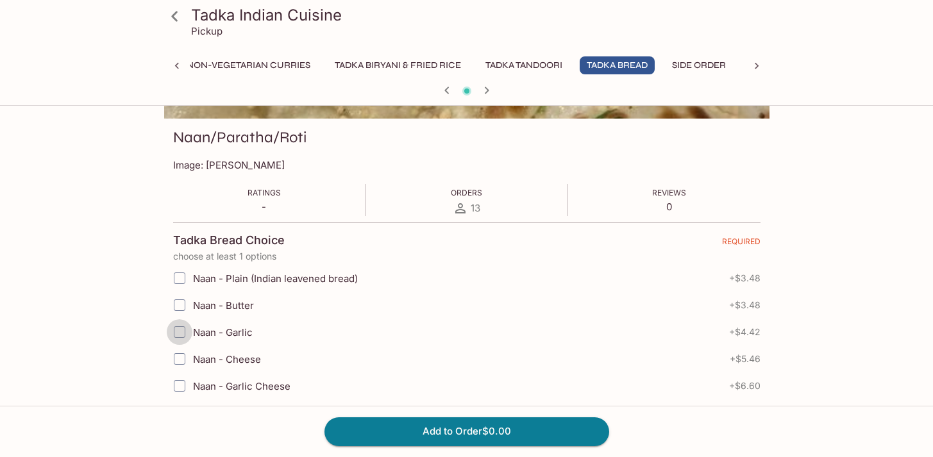
click at [179, 331] on input "Naan - Garlic" at bounding box center [180, 332] width 26 height 26
checkbox input "true"
click at [470, 436] on button "Add to Order $4.42" at bounding box center [466, 431] width 285 height 28
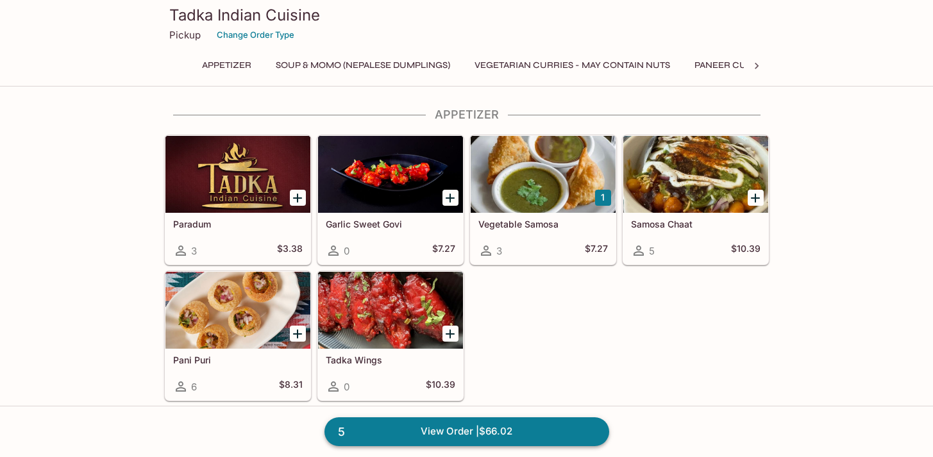
click at [488, 427] on link "5 View Order | $66.02" at bounding box center [466, 431] width 285 height 28
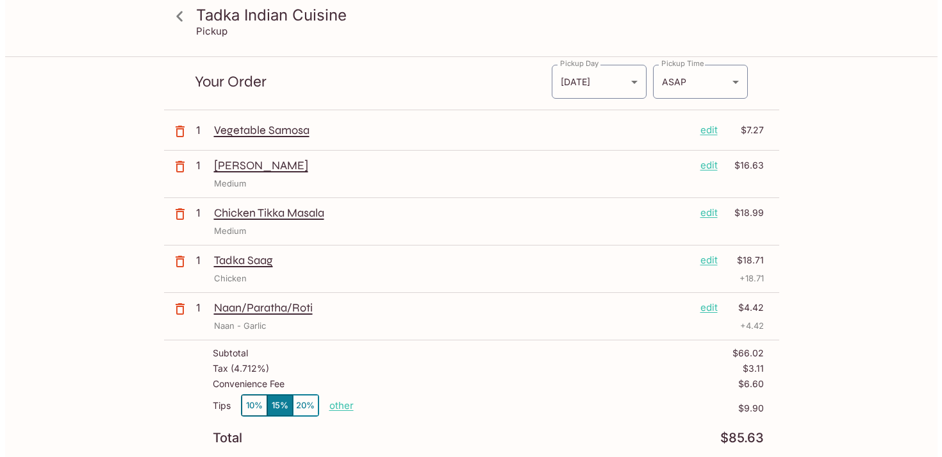
scroll to position [40, 0]
click at [697, 127] on p "edit" at bounding box center [703, 129] width 17 height 14
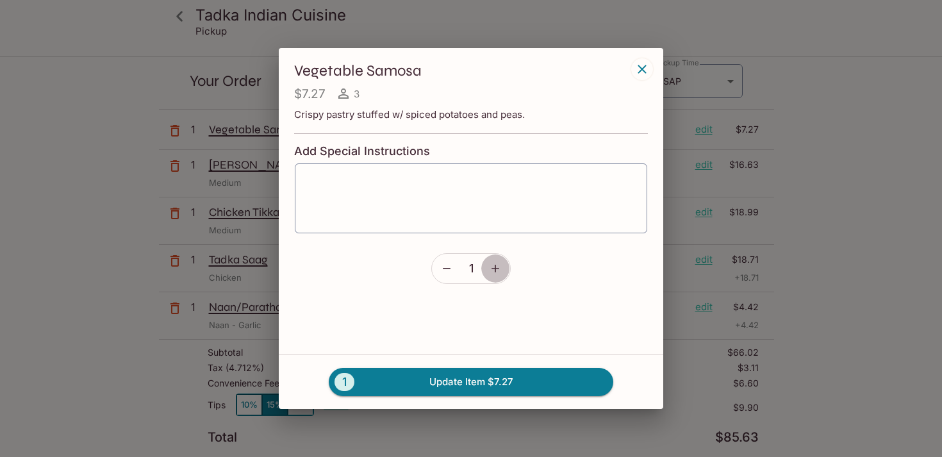
click at [495, 270] on icon "button" at bounding box center [496, 269] width 8 height 8
click at [474, 390] on button "2 Update Item $14.54" at bounding box center [471, 382] width 285 height 28
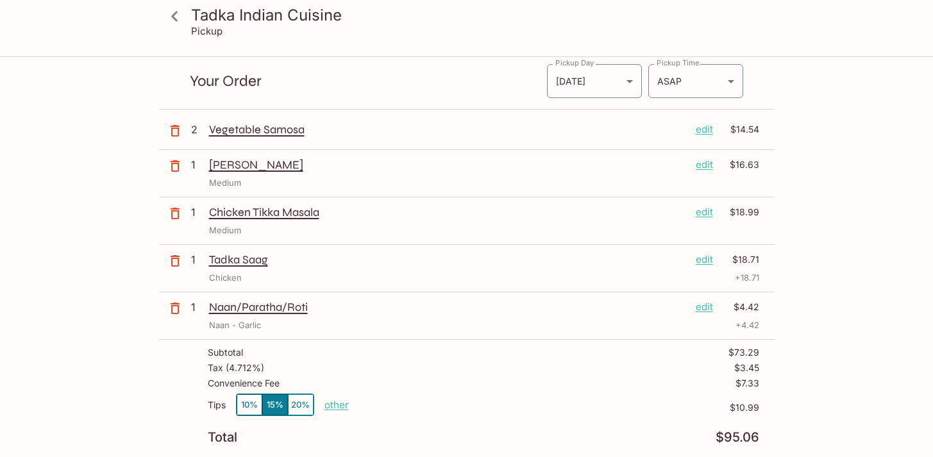
click at [711, 305] on p "edit" at bounding box center [703, 307] width 17 height 14
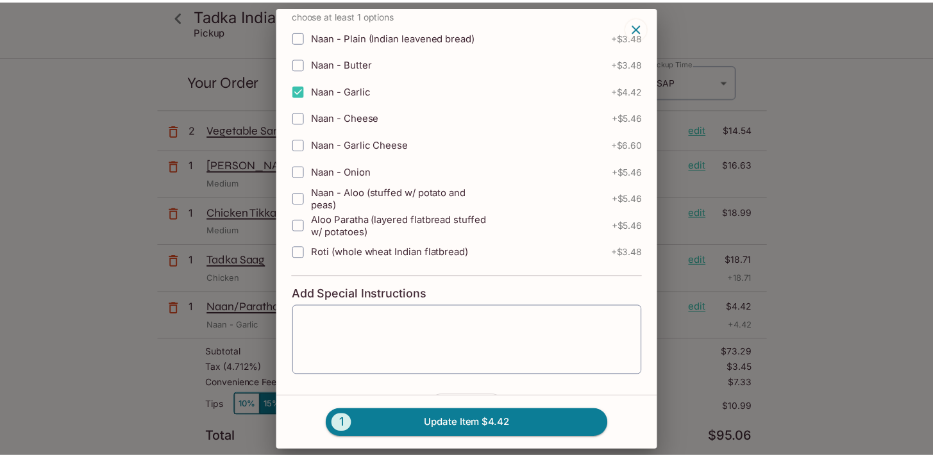
scroll to position [212, 0]
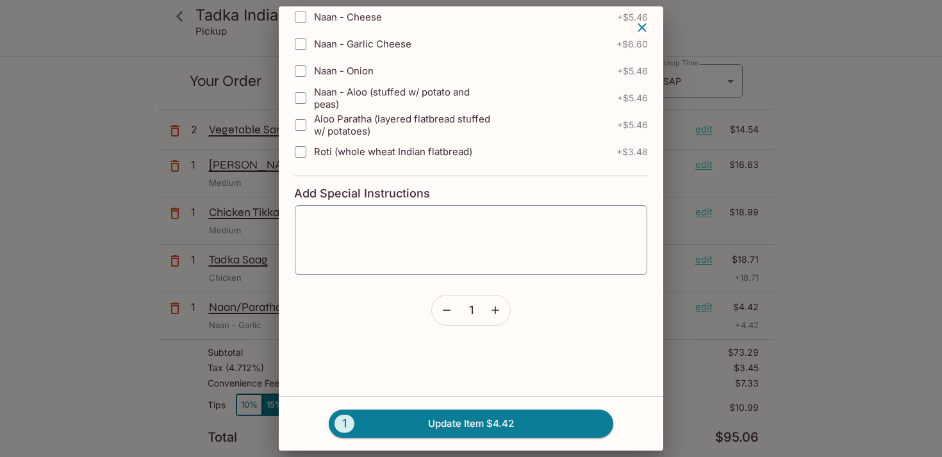
click at [490, 306] on icon "button" at bounding box center [495, 310] width 13 height 13
click at [517, 428] on button "2 Update Item $8.84" at bounding box center [471, 424] width 285 height 28
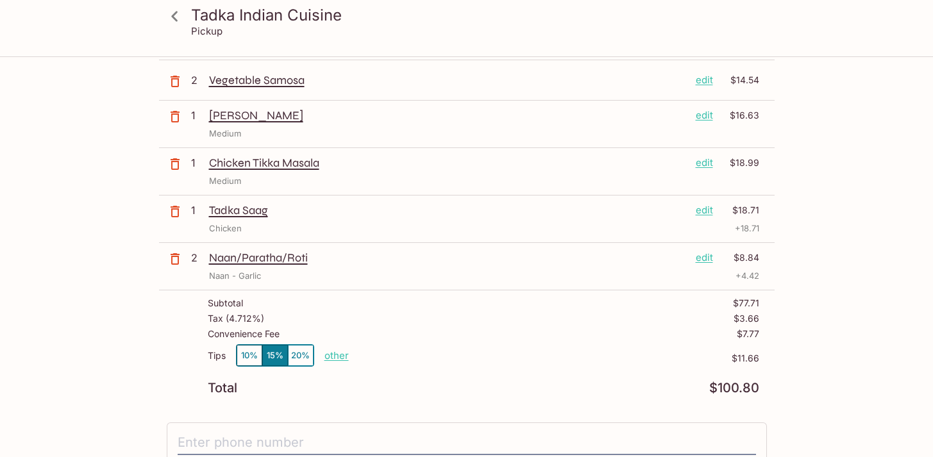
scroll to position [87, 0]
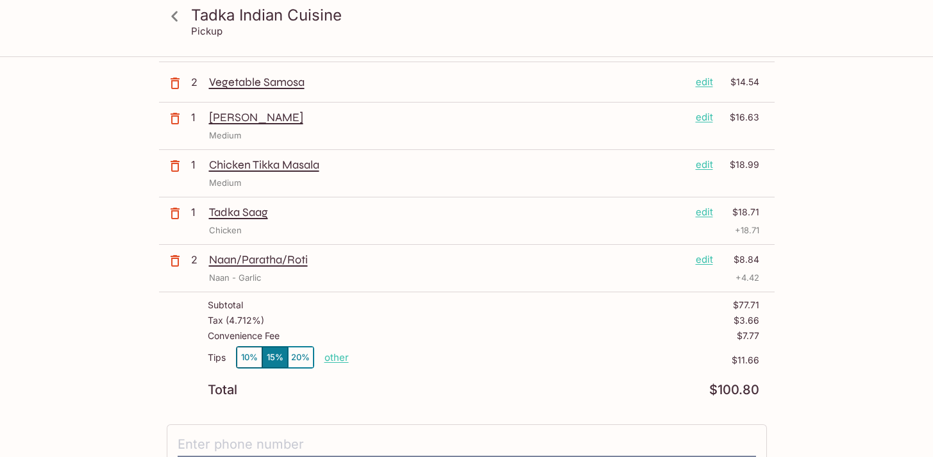
click at [251, 358] on button "10%" at bounding box center [249, 357] width 26 height 21
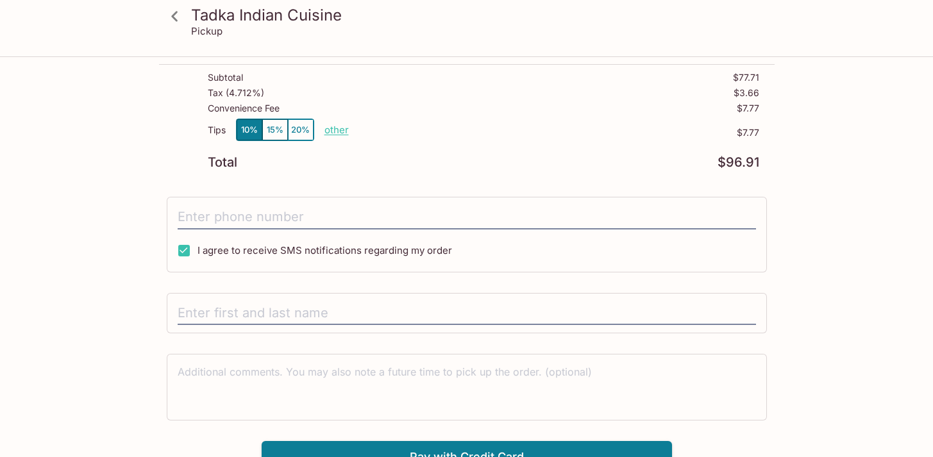
scroll to position [331, 0]
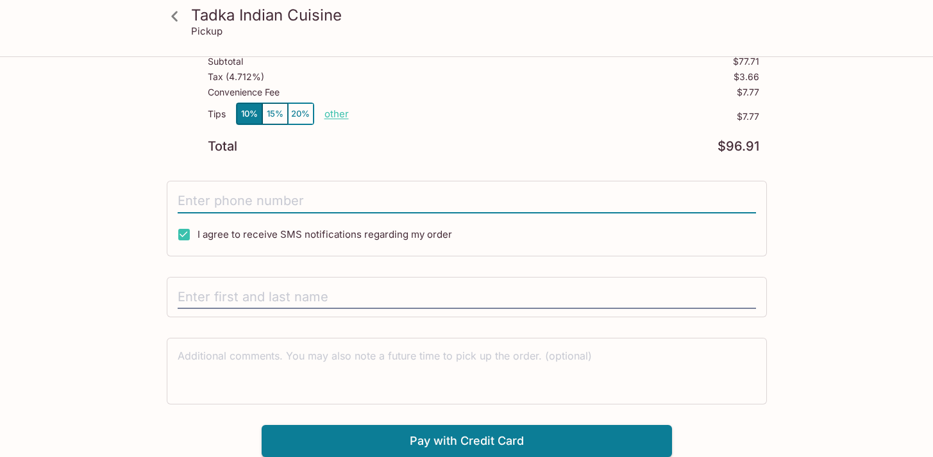
click at [664, 195] on input "tel" at bounding box center [467, 201] width 578 height 24
type input "[PHONE_NUMBER]"
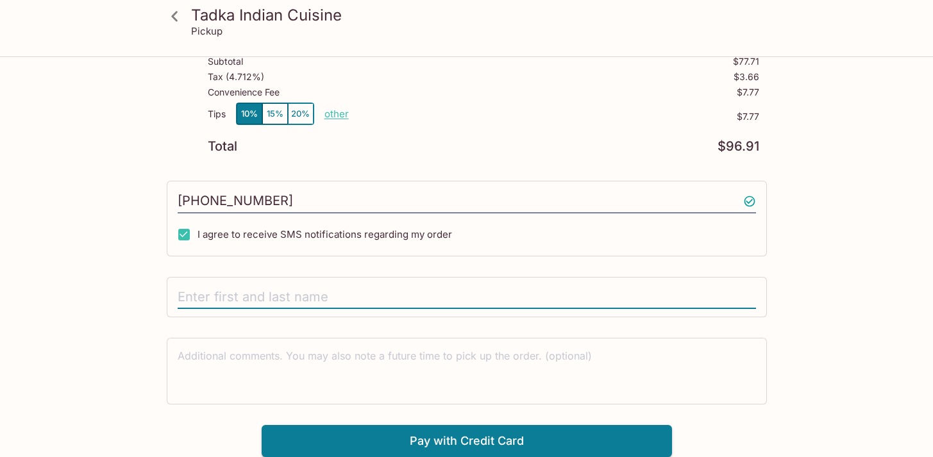
click at [319, 300] on input "text" at bounding box center [467, 297] width 578 height 24
type input "[PERSON_NAME]"
click at [629, 439] on button "Pay with Credit Card" at bounding box center [466, 441] width 410 height 32
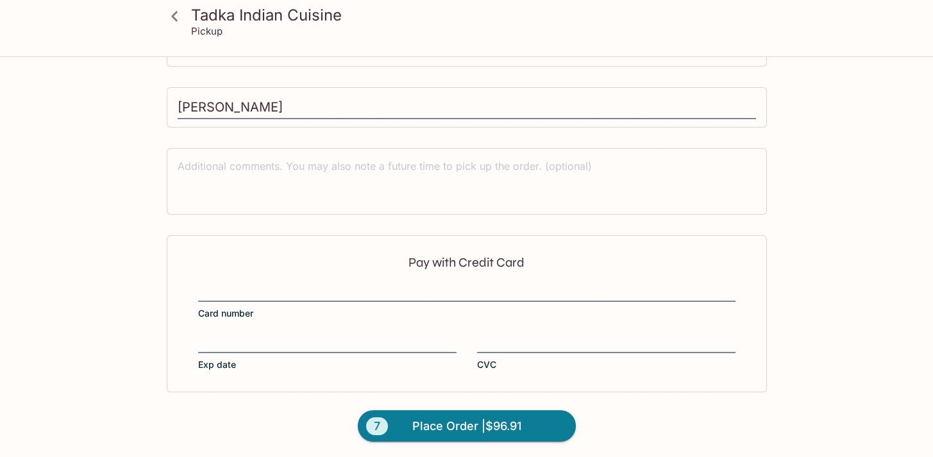
scroll to position [523, 0]
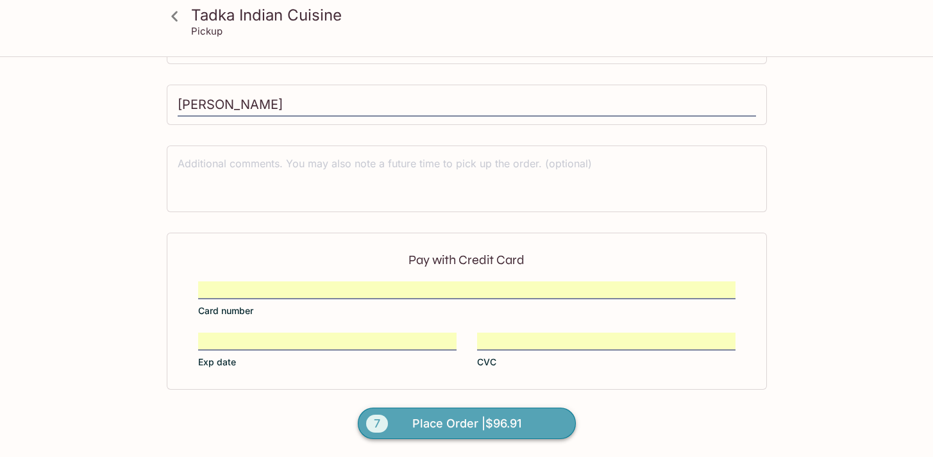
click at [516, 429] on span "Place Order | $96.91" at bounding box center [466, 423] width 109 height 21
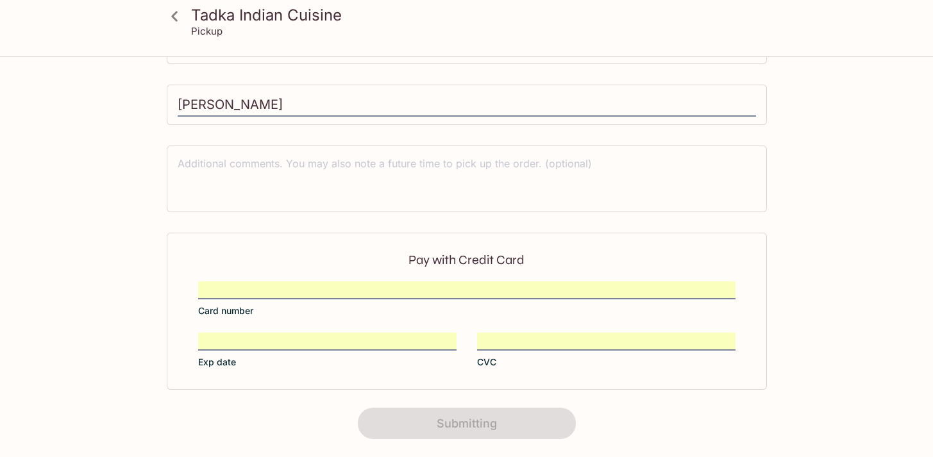
scroll to position [288, 0]
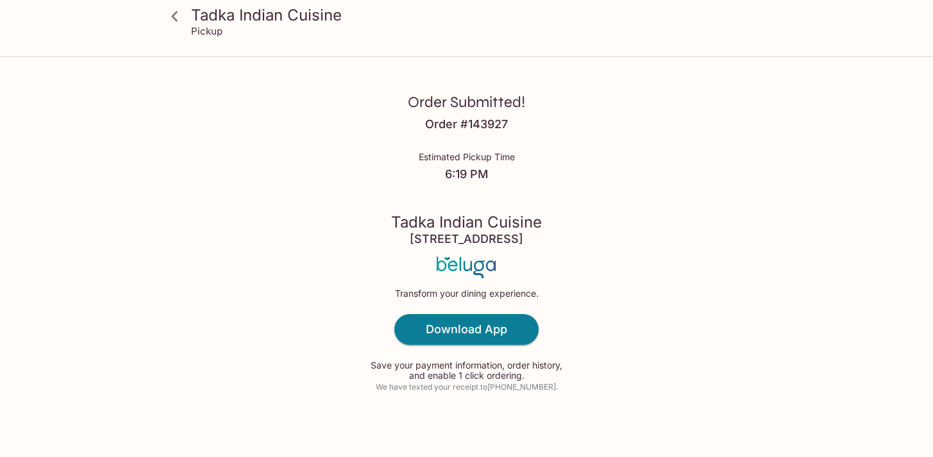
click at [614, 386] on div "Order Submitted! Order # 143927 Estimated Pickup Time 6:19 PM Tadka Indian Cuis…" at bounding box center [466, 232] width 820 height 465
click at [427, 338] on link "Download App" at bounding box center [466, 329] width 144 height 31
